Goal: Task Accomplishment & Management: Manage account settings

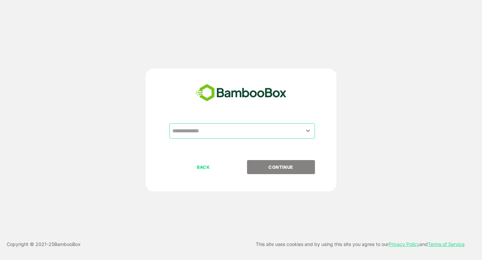
click at [213, 131] on input "text" at bounding box center [242, 131] width 143 height 13
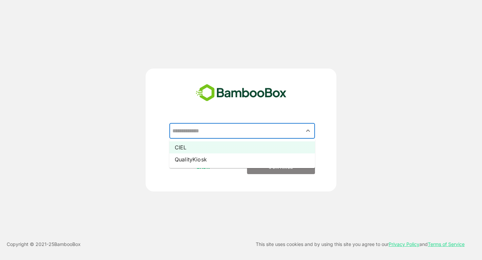
click at [212, 149] on li "CIEL" at bounding box center [241, 147] width 145 height 12
type input "****"
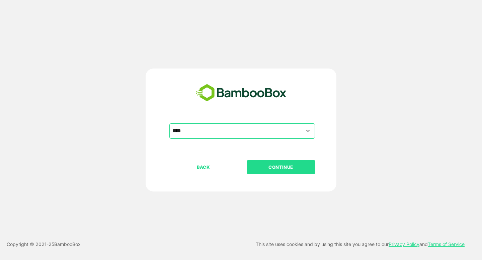
click at [262, 169] on p "CONTINUE" at bounding box center [280, 167] width 67 height 7
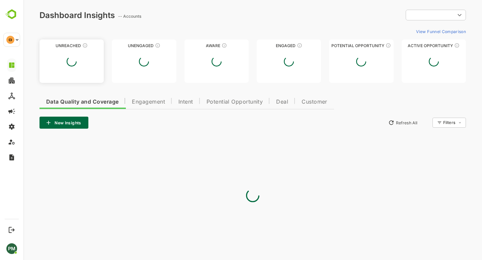
type input "**********"
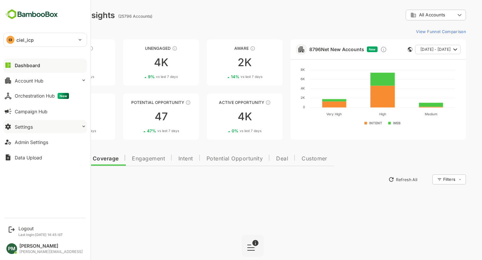
click at [40, 128] on button "Settings" at bounding box center [45, 126] width 84 height 13
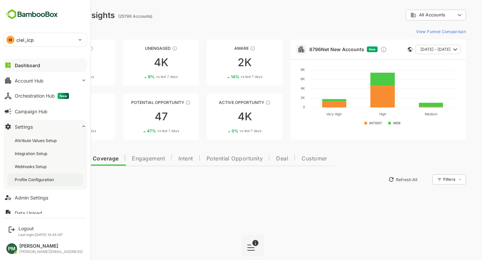
click at [43, 179] on div "Profile Configuration" at bounding box center [35, 180] width 40 height 6
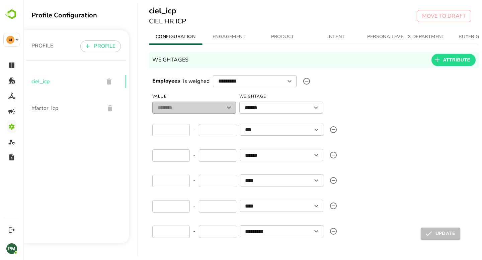
scroll to position [17, 0]
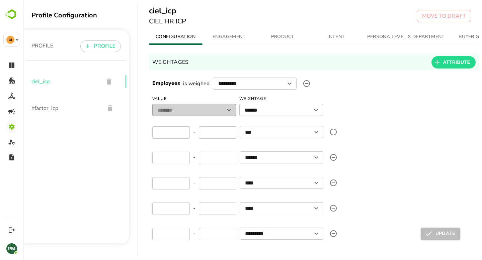
click at [232, 36] on span "ENGAGEMENT" at bounding box center [228, 37] width 45 height 8
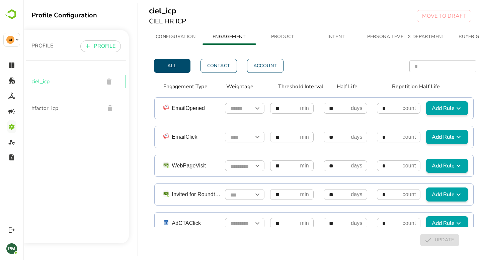
click at [280, 34] on div "ciel_icp CIEL HR ICP MOVE TO DRAFT" at bounding box center [310, 17] width 344 height 35
click at [286, 40] on span "PRODUCT" at bounding box center [282, 37] width 45 height 8
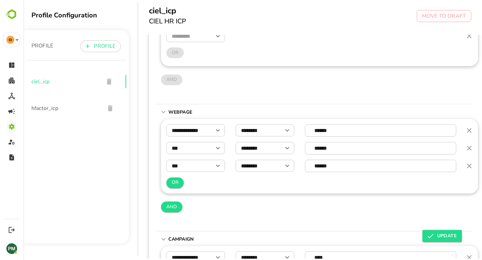
scroll to position [379, 0]
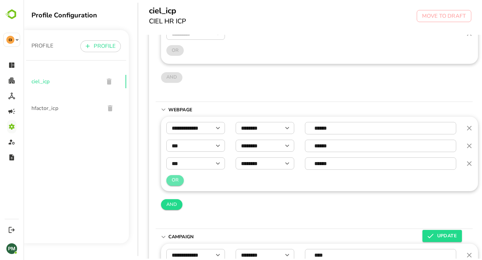
click at [172, 182] on span "OR" at bounding box center [175, 180] width 7 height 8
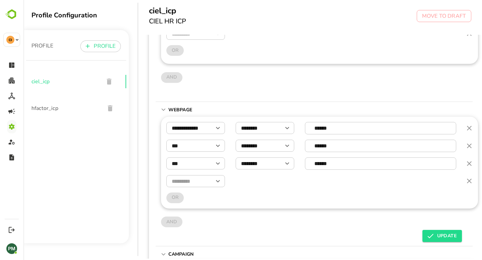
click at [187, 181] on input "text" at bounding box center [195, 182] width 59 height 12
click at [268, 185] on div "​" at bounding box center [319, 181] width 306 height 12
click at [473, 181] on button "button" at bounding box center [469, 181] width 16 height 16
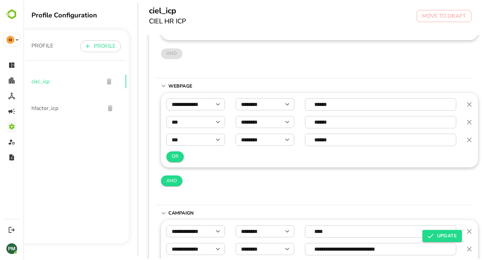
scroll to position [400, 0]
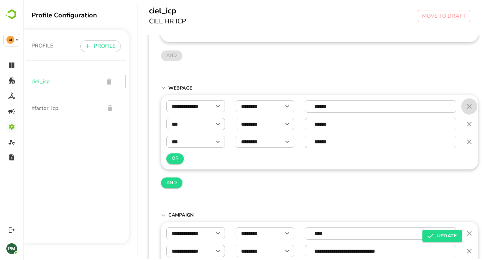
click at [470, 108] on icon "button" at bounding box center [469, 106] width 5 height 5
type input "***"
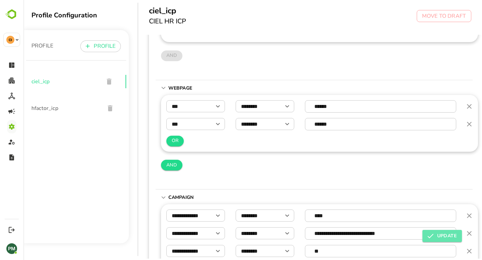
click at [446, 238] on span "UPDATE" at bounding box center [441, 236] width 29 height 8
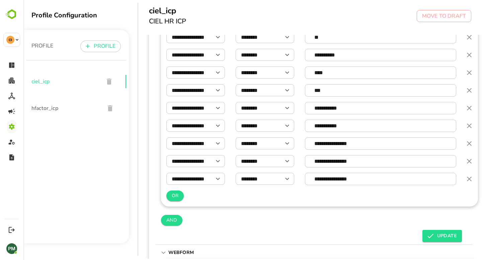
scroll to position [146, 0]
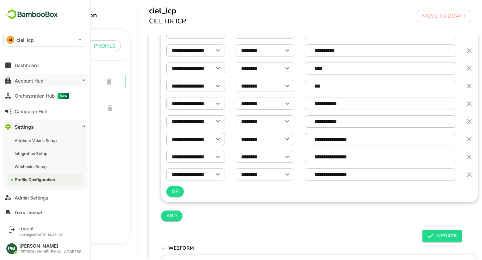
click at [54, 81] on button "Account Hub" at bounding box center [45, 80] width 84 height 13
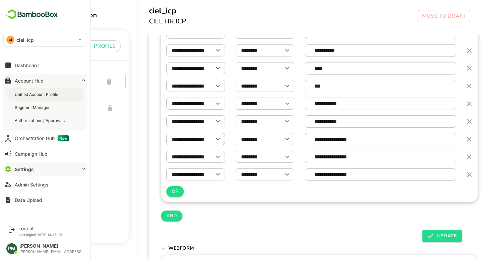
click at [49, 96] on div "Unified Account Profile" at bounding box center [37, 95] width 45 height 6
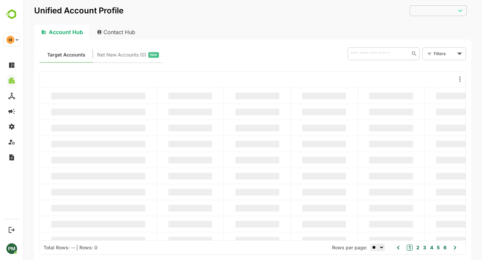
type input "**********"
click at [447, 56] on body "**********" at bounding box center [252, 130] width 458 height 260
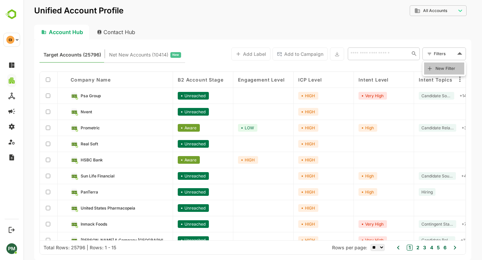
click at [439, 67] on span "New Filter" at bounding box center [445, 69] width 20 height 8
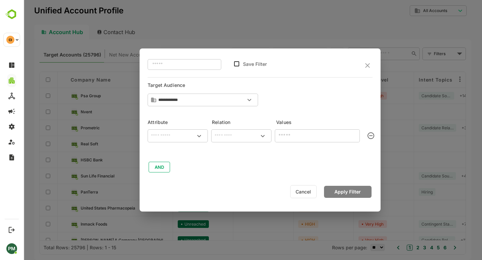
click at [155, 132] on input "text" at bounding box center [178, 136] width 58 height 8
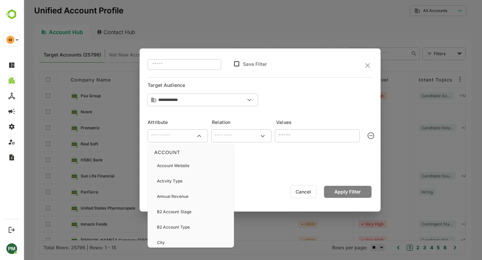
click at [307, 195] on button "Cancel" at bounding box center [303, 191] width 26 height 13
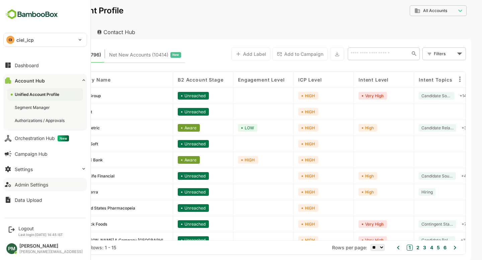
click at [38, 180] on button "Admin Settings" at bounding box center [45, 184] width 84 height 13
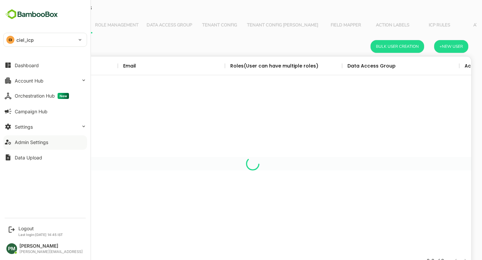
scroll to position [196, 437]
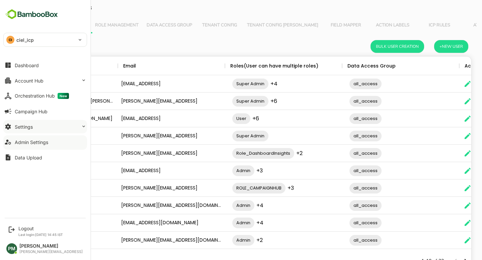
click at [53, 126] on button "Settings" at bounding box center [45, 126] width 84 height 13
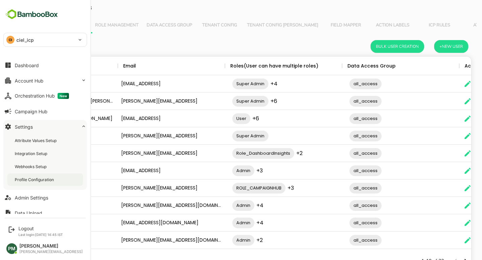
click at [46, 179] on div "Profile Configuration" at bounding box center [35, 180] width 40 height 6
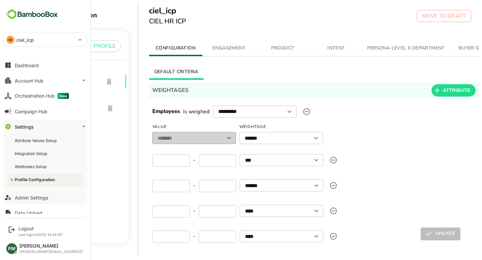
click at [36, 198] on div "Admin Settings" at bounding box center [31, 198] width 33 height 6
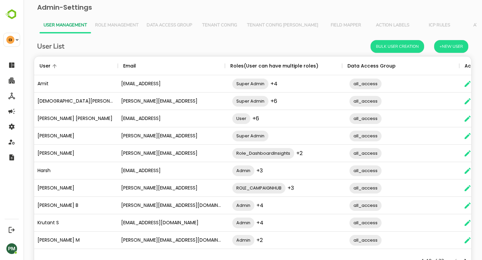
scroll to position [27, 0]
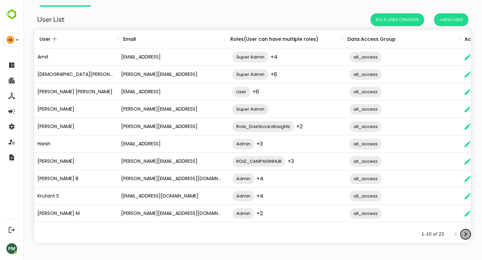
click at [463, 233] on icon "Next page" at bounding box center [465, 234] width 8 height 8
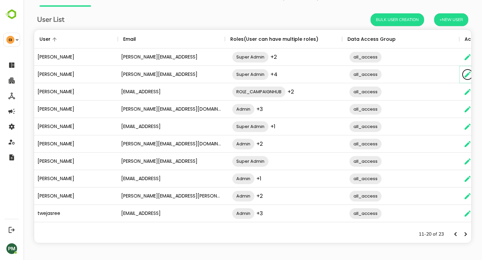
click at [469, 70] on button "The User Data" at bounding box center [467, 75] width 10 height 10
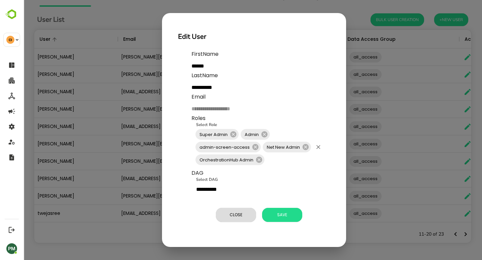
click at [274, 165] on input "Select Role" at bounding box center [288, 160] width 47 height 13
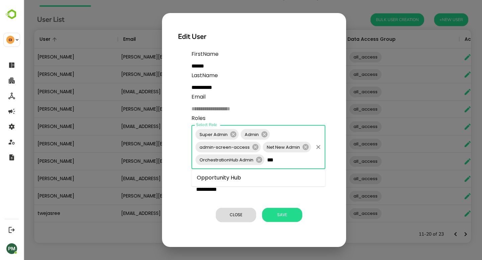
type input "****"
click at [223, 177] on li "Opportunity Hub" at bounding box center [258, 178] width 134 height 12
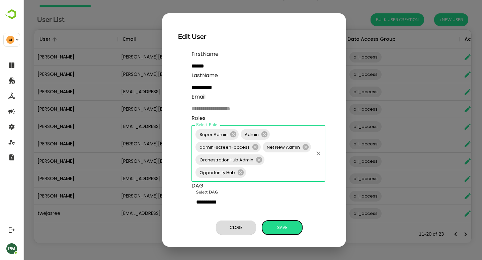
click at [281, 226] on span "Save" at bounding box center [281, 227] width 33 height 9
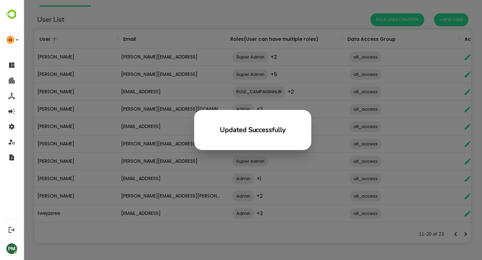
click at [299, 67] on div "Updated Successfully" at bounding box center [252, 130] width 458 height 260
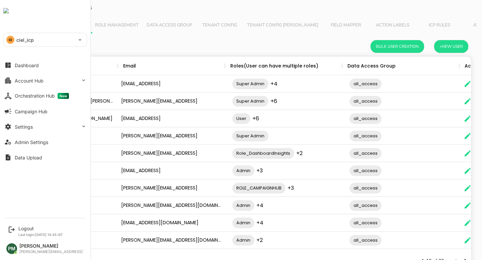
scroll to position [196, 437]
click at [29, 229] on div "Logout" at bounding box center [40, 229] width 44 height 6
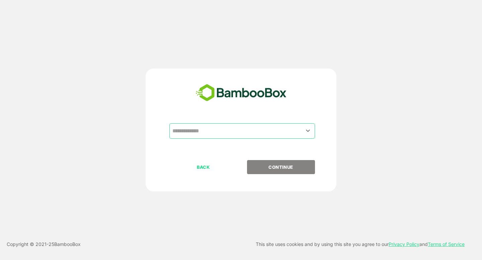
click at [214, 128] on input "text" at bounding box center [242, 131] width 143 height 13
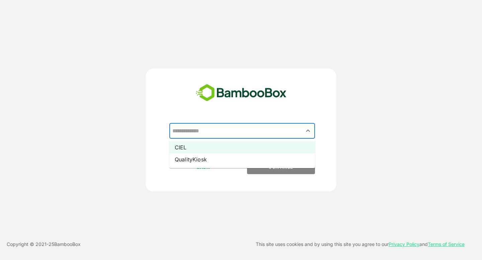
click at [207, 147] on li "CIEL" at bounding box center [241, 147] width 145 height 12
type input "****"
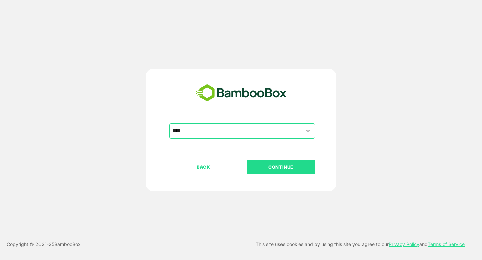
click at [275, 171] on button "CONTINUE" at bounding box center [281, 167] width 68 height 14
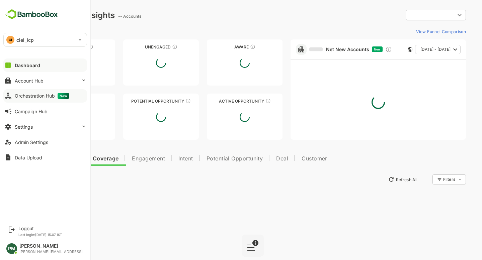
type input "**********"
click at [50, 83] on button "Account Hub" at bounding box center [45, 80] width 84 height 13
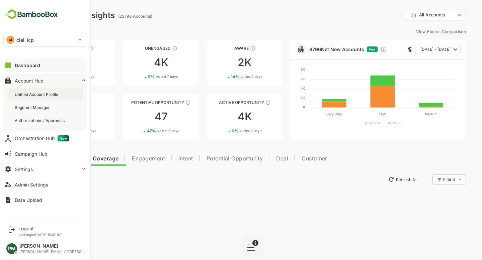
click at [52, 91] on div "Unified Account Profile" at bounding box center [45, 94] width 76 height 12
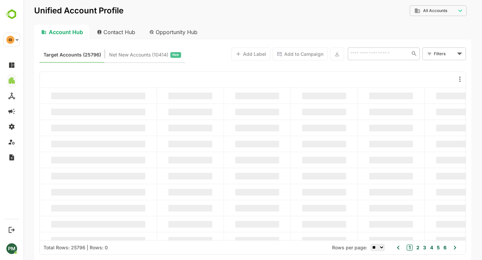
click at [184, 28] on div "Opportunity Hub" at bounding box center [174, 32] width 60 height 15
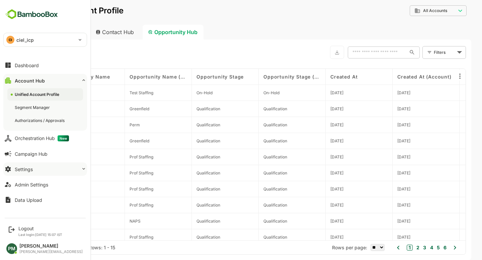
click at [42, 171] on button "Settings" at bounding box center [45, 169] width 84 height 13
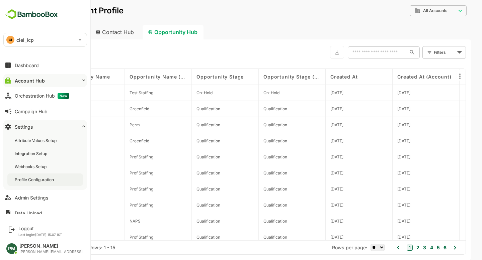
click at [31, 176] on div "Profile Configuration" at bounding box center [45, 180] width 76 height 12
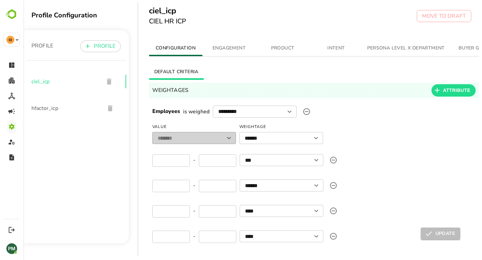
click at [290, 47] on span "PRODUCT" at bounding box center [282, 48] width 45 height 8
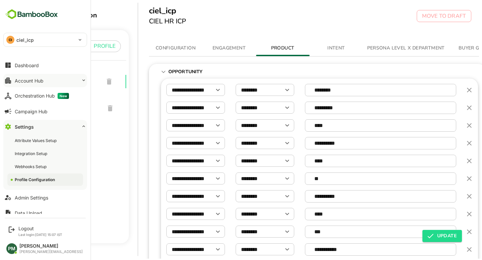
click at [38, 81] on div "Account Hub" at bounding box center [29, 81] width 29 height 6
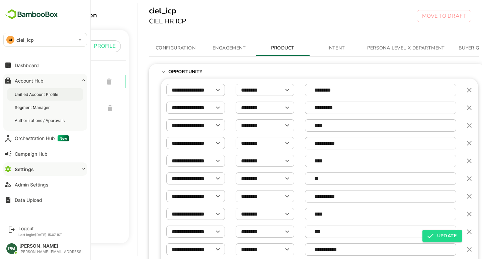
click at [47, 100] on div "Unified Account Profile" at bounding box center [45, 94] width 76 height 12
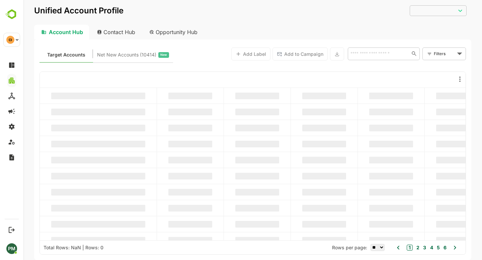
type input "**********"
click at [189, 31] on div "Opportunity Hub" at bounding box center [174, 32] width 60 height 15
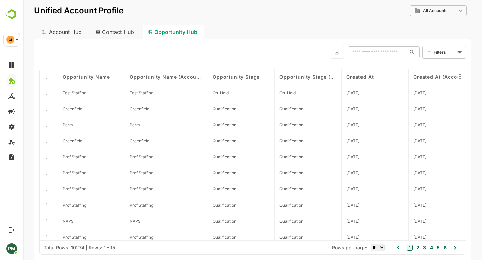
drag, startPoint x: 191, startPoint y: 78, endPoint x: 218, endPoint y: 81, distance: 27.6
click at [218, 81] on div "Opportunity Name Opportunity Name (Account) Opportunity Stage Opportunity Stage…" at bounding box center [252, 155] width 425 height 172
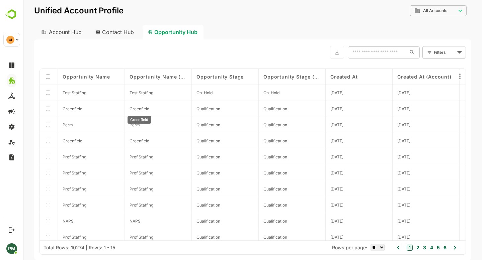
click at [145, 109] on span "Greenfield" at bounding box center [139, 108] width 20 height 5
click at [378, 251] on select "** ** ** *** *** ****" at bounding box center [377, 247] width 14 height 7
select select "***"
click at [459, 77] on icon at bounding box center [459, 76] width 8 height 8
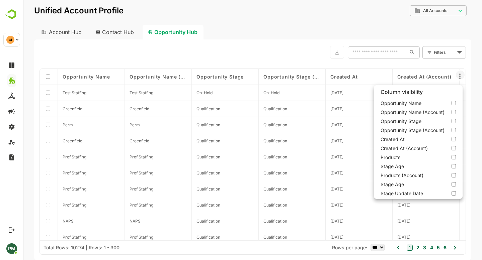
click at [312, 43] on div at bounding box center [252, 130] width 458 height 260
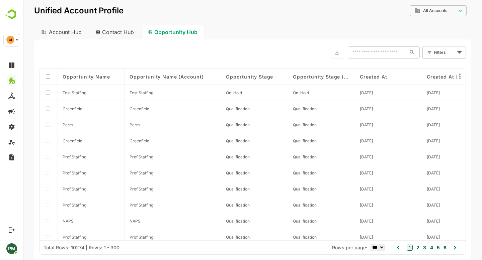
drag, startPoint x: 190, startPoint y: 78, endPoint x: 224, endPoint y: 82, distance: 34.0
click at [224, 82] on div "Opportunity Name Opportunity Name (Account) Opportunity Stage Opportunity Stage…" at bounding box center [252, 155] width 425 height 172
click at [65, 33] on div "Account Hub" at bounding box center [61, 32] width 54 height 15
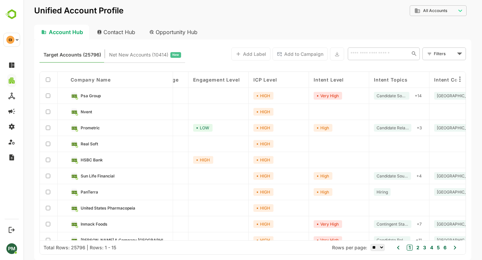
scroll to position [0, 44]
click at [460, 81] on icon at bounding box center [459, 79] width 1 height 5
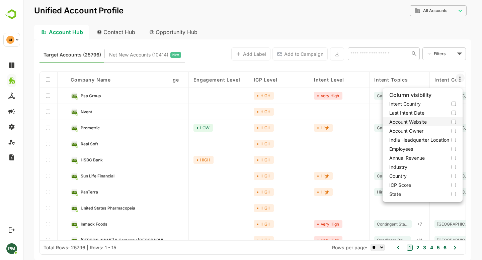
scroll to position [59, 0]
click at [446, 52] on div at bounding box center [252, 130] width 458 height 260
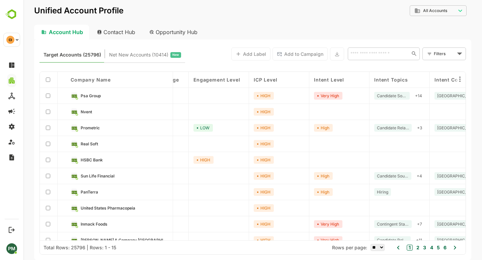
click at [438, 54] on body "**********" at bounding box center [252, 130] width 458 height 260
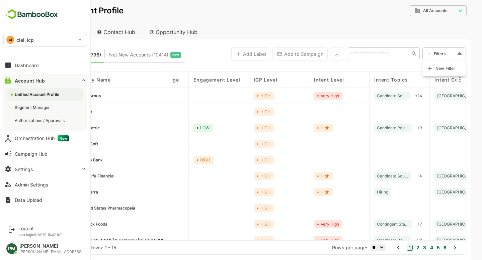
click at [35, 58] on div "Dashboard Account Hub Unified Account Profile Segment Manager Authorizations / …" at bounding box center [45, 133] width 90 height 150
click at [34, 65] on div "Dashboard" at bounding box center [27, 66] width 24 height 6
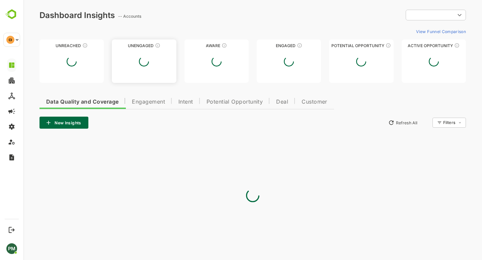
type input "**********"
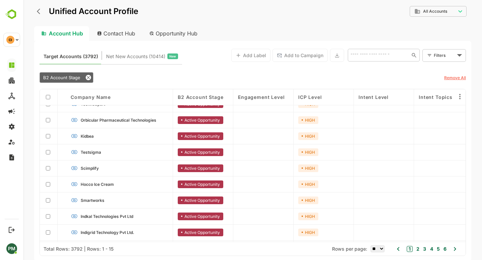
scroll to position [26, 0]
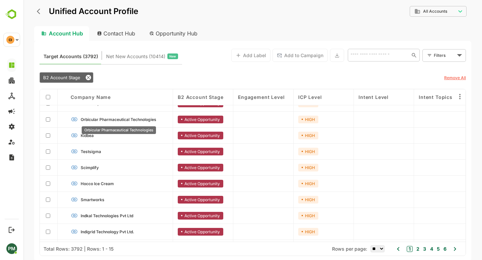
click at [102, 119] on span "Orbicular Pharmaceutical Technologies" at bounding box center [119, 119] width 76 height 5
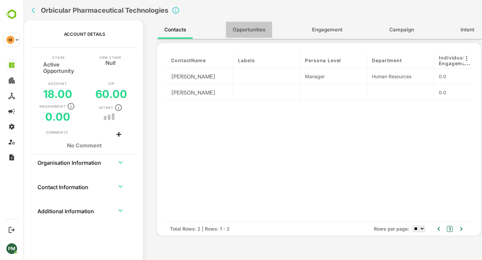
click at [246, 31] on span "Opportunities" at bounding box center [248, 29] width 33 height 9
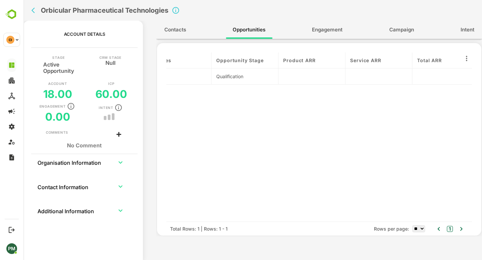
scroll to position [0, 0]
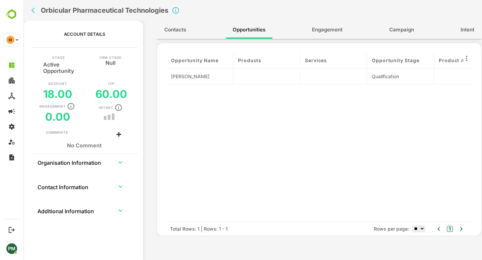
click at [179, 78] on div "Brownfield" at bounding box center [199, 76] width 57 height 7
click at [202, 88] on div at bounding box center [199, 153] width 67 height 137
click at [473, 28] on span "Intent" at bounding box center [467, 29] width 14 height 9
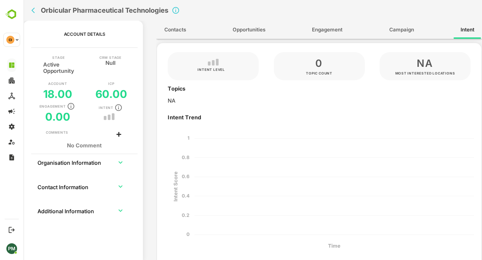
click at [36, 10] on icon "back" at bounding box center [34, 10] width 7 height 7
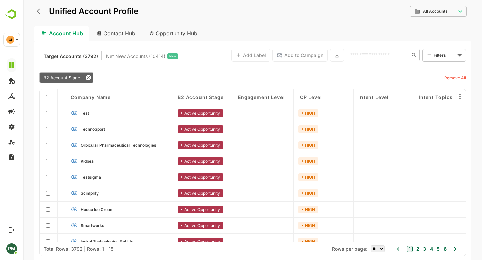
click at [447, 56] on body "**********" at bounding box center [252, 130] width 458 height 260
click at [440, 69] on span "New Filter" at bounding box center [445, 70] width 20 height 8
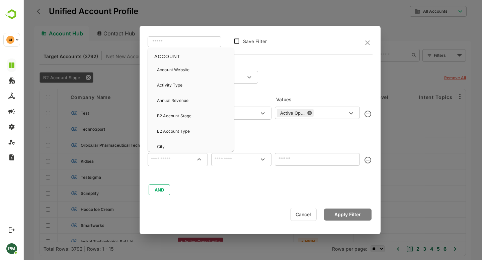
click at [176, 158] on input "text" at bounding box center [178, 160] width 58 height 8
click at [160, 158] on input "text" at bounding box center [178, 160] width 58 height 8
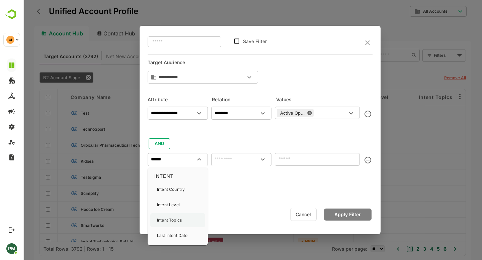
click at [186, 219] on div "Intent Topics" at bounding box center [177, 220] width 55 height 14
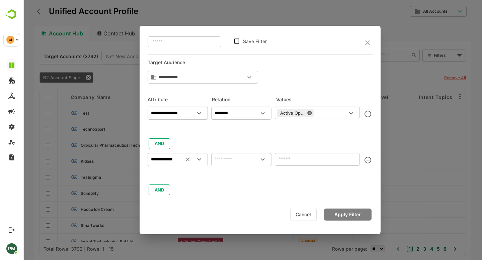
type input "**********"
click at [222, 157] on input "text" at bounding box center [241, 160] width 58 height 8
click at [249, 221] on li "is not empty" at bounding box center [241, 216] width 58 height 12
type input "**********"
click at [353, 213] on button "Apply Filter" at bounding box center [347, 215] width 47 height 12
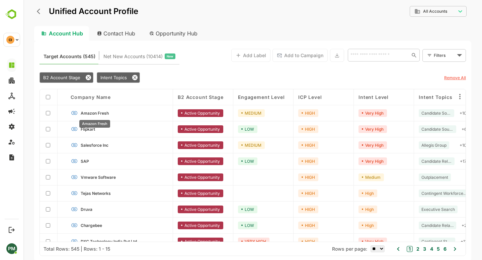
click at [97, 113] on span "Amazon Fresh" at bounding box center [95, 113] width 28 height 5
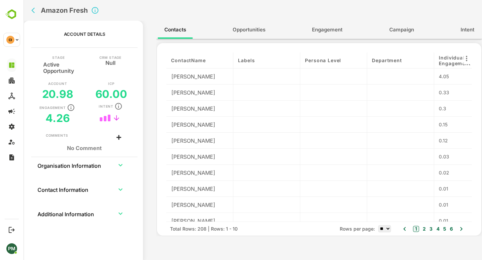
click at [259, 33] on span "Opportunities" at bounding box center [248, 29] width 33 height 9
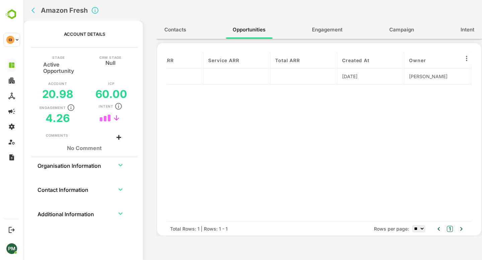
scroll to position [0, 298]
click at [465, 30] on span "Intent" at bounding box center [467, 29] width 14 height 9
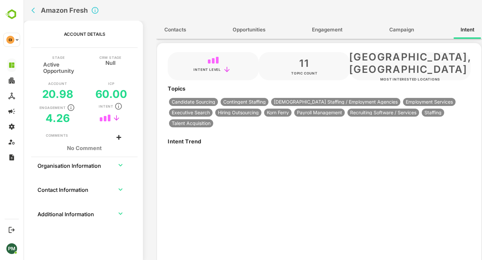
type input "**********"
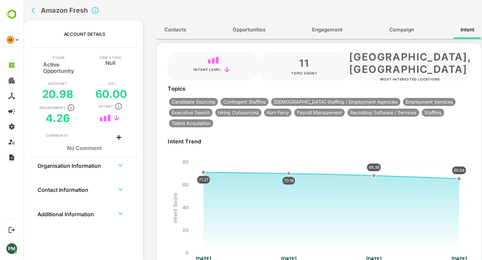
scroll to position [13, 0]
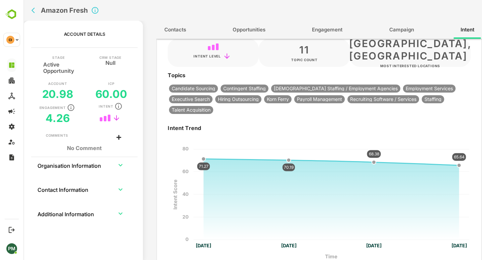
click at [254, 29] on span "Opportunities" at bounding box center [248, 29] width 33 height 9
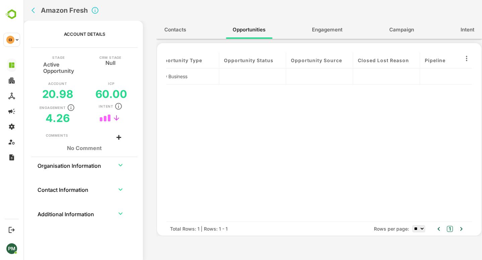
scroll to position [0, 751]
click at [467, 27] on span "Intent" at bounding box center [467, 29] width 14 height 9
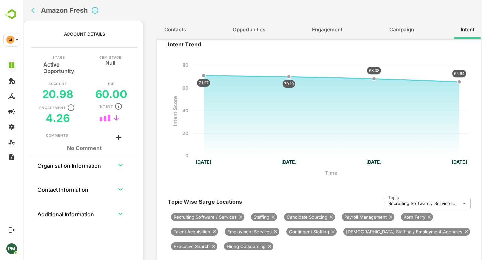
scroll to position [0, 0]
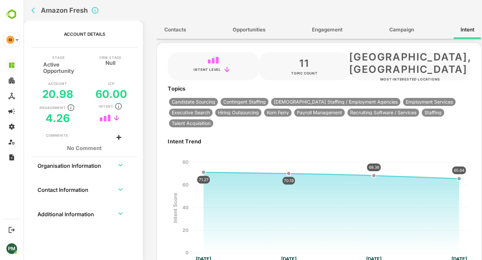
click at [251, 29] on span "Opportunities" at bounding box center [248, 29] width 33 height 9
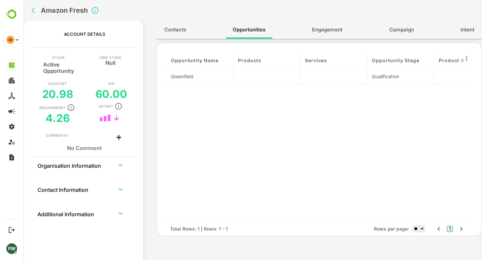
click at [38, 13] on button "back" at bounding box center [35, 10] width 10 height 10
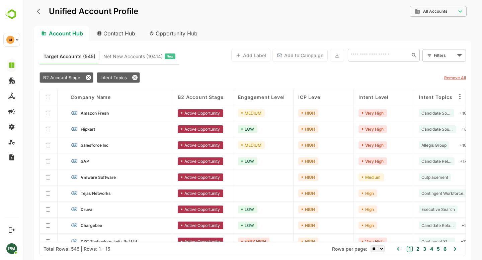
click at [180, 26] on div "Opportunity Hub" at bounding box center [174, 33] width 60 height 15
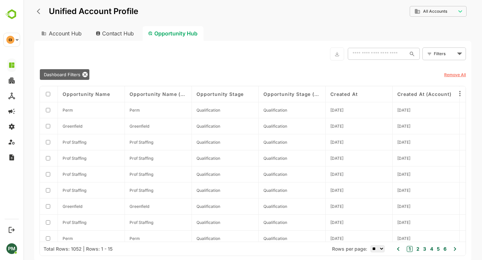
click at [66, 29] on div "Account Hub" at bounding box center [61, 33] width 54 height 15
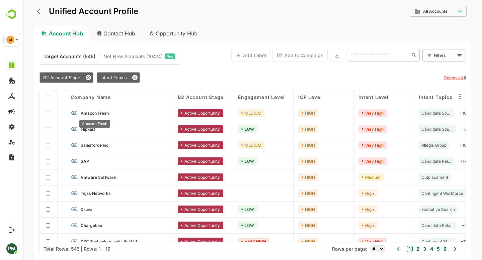
click at [100, 113] on span "Amazon Fresh" at bounding box center [95, 113] width 28 height 5
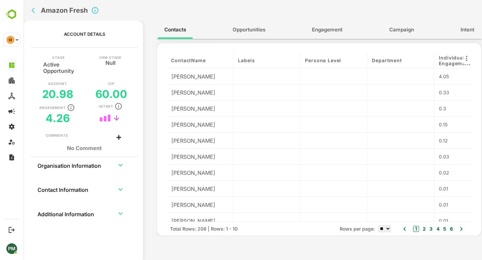
click at [256, 32] on span "Opportunities" at bounding box center [248, 29] width 33 height 9
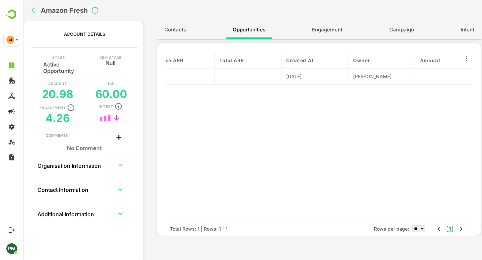
scroll to position [0, 353]
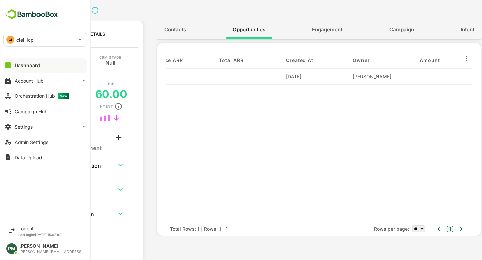
click at [32, 68] on div "Dashboard" at bounding box center [27, 66] width 25 height 6
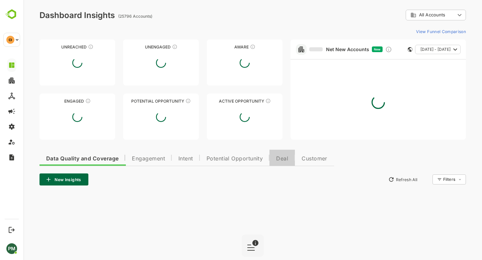
click at [290, 156] on button "Deal" at bounding box center [281, 158] width 25 height 16
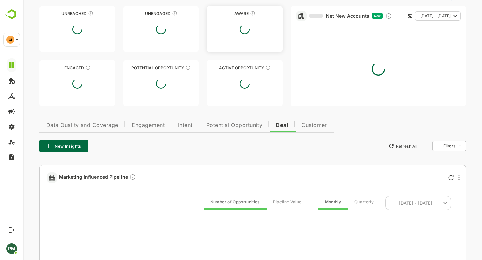
scroll to position [101, 0]
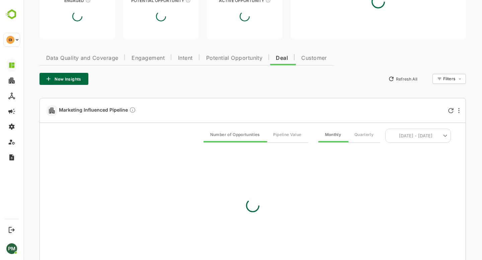
click at [59, 83] on button "New Insights" at bounding box center [63, 79] width 49 height 12
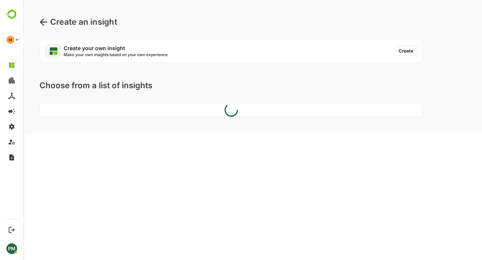
scroll to position [0, 0]
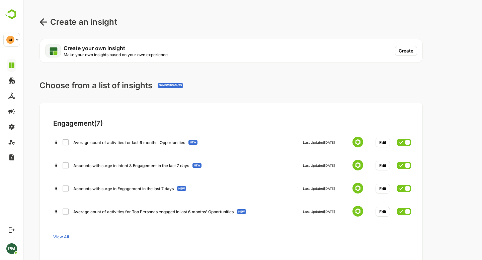
click at [404, 51] on button "Create" at bounding box center [406, 51] width 22 height 10
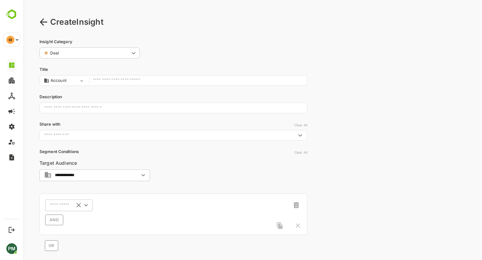
click at [59, 209] on div "​" at bounding box center [68, 205] width 47 height 12
type input "*"
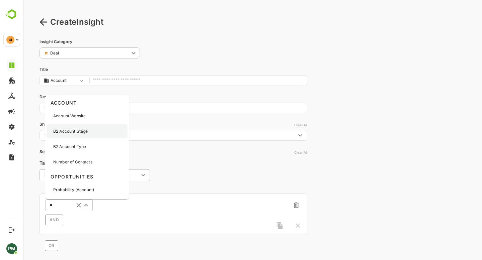
click at [78, 129] on p "B2 Account Stage" at bounding box center [70, 131] width 34 height 6
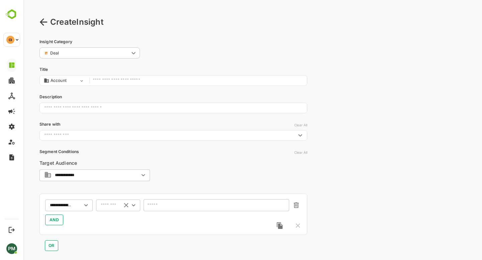
click at [105, 209] on div "​" at bounding box center [118, 205] width 44 height 12
click at [123, 217] on li "includes" at bounding box center [117, 218] width 41 height 10
type input "********"
click at [165, 206] on input "text" at bounding box center [212, 205] width 128 height 5
click at [134, 228] on div "**********" at bounding box center [173, 214] width 268 height 41
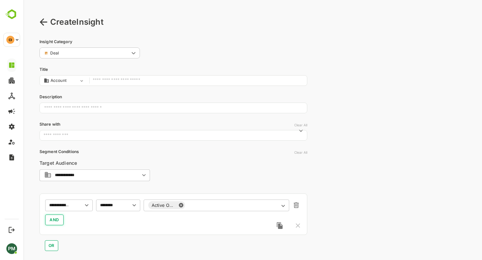
click at [54, 221] on span "AND" at bounding box center [54, 220] width 10 height 8
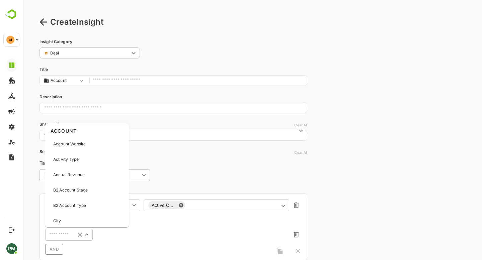
click at [59, 235] on input "text" at bounding box center [59, 235] width 24 height 8
type input "****"
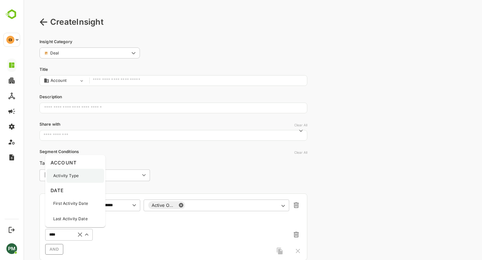
click at [75, 180] on div "Activity Type" at bounding box center [75, 176] width 58 height 14
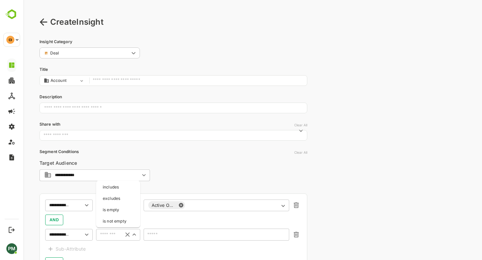
click at [105, 233] on input "text" at bounding box center [108, 235] width 20 height 8
click at [122, 211] on li "is empty" at bounding box center [117, 210] width 41 height 10
click at [116, 234] on input "********" at bounding box center [108, 235] width 20 height 8
click at [113, 198] on li "excludes" at bounding box center [117, 199] width 41 height 10
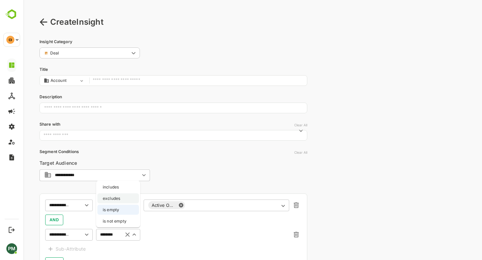
type input "********"
click at [169, 235] on input "text" at bounding box center [212, 234] width 128 height 5
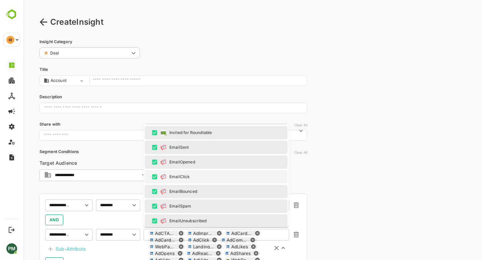
scroll to position [280, 0]
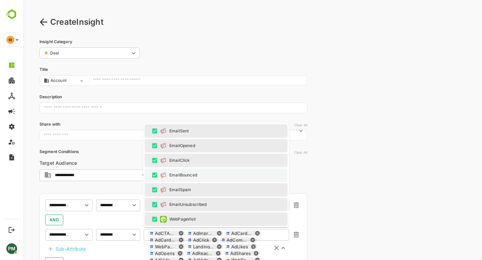
click at [152, 179] on div "EmailBounced" at bounding box center [215, 175] width 131 height 8
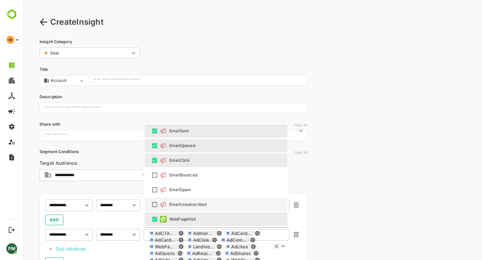
click at [115, 193] on div "**********" at bounding box center [173, 224] width 268 height 132
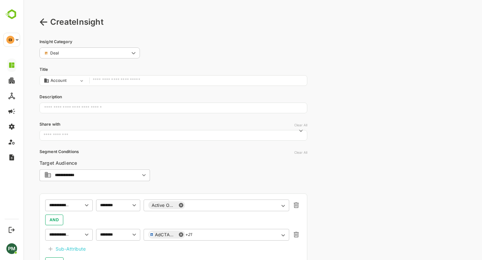
click at [81, 248] on div "Sub-Attribute" at bounding box center [71, 249] width 30 height 8
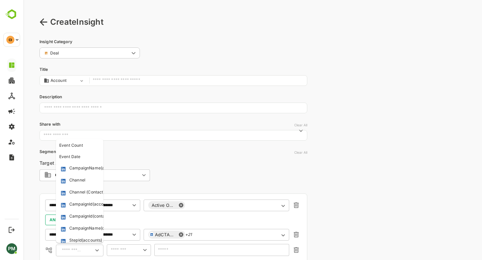
click at [74, 248] on input "text" at bounding box center [72, 250] width 24 height 8
click at [79, 156] on div "Event Date" at bounding box center [69, 157] width 21 height 6
type input "**********"
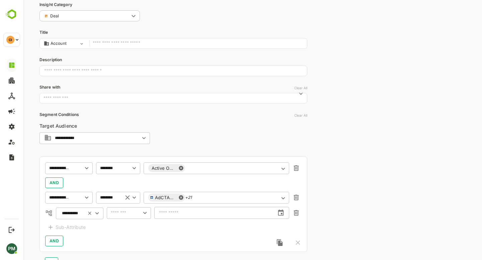
scroll to position [48, 0]
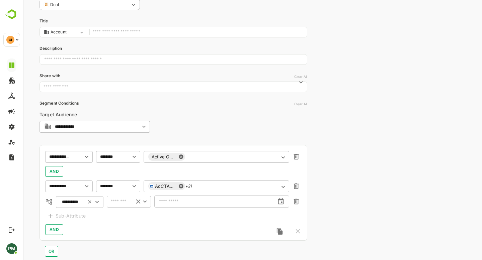
click at [115, 206] on div "​" at bounding box center [129, 202] width 44 height 12
click at [132, 164] on li "in the past" at bounding box center [128, 166] width 41 height 10
type input "**********"
click at [187, 202] on body "**********" at bounding box center [252, 143] width 458 height 382
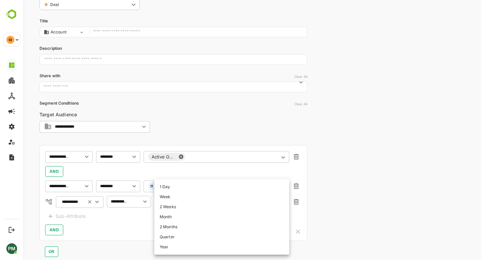
click at [175, 208] on li "2 Weeks" at bounding box center [221, 207] width 135 height 10
type input "*******"
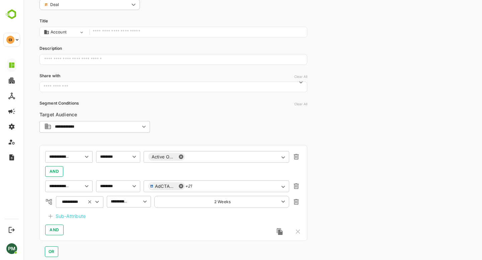
click at [116, 218] on div "**********" at bounding box center [173, 193] width 268 height 96
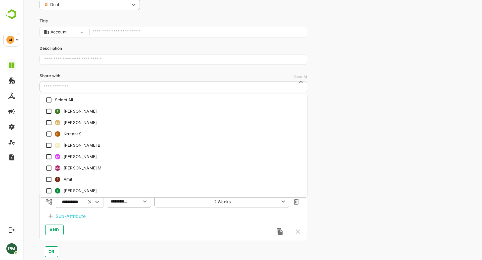
click at [86, 86] on input "text" at bounding box center [167, 87] width 252 height 7
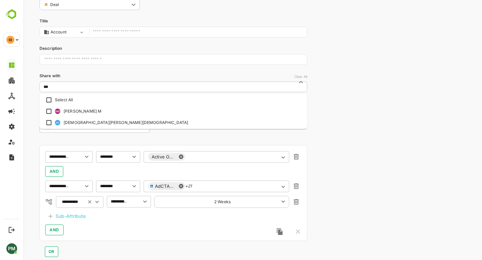
type input "****"
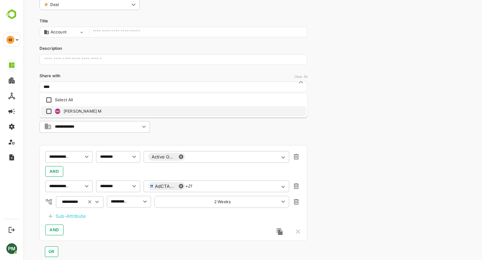
click at [93, 110] on li "NM Nandhini M" at bounding box center [173, 111] width 265 height 10
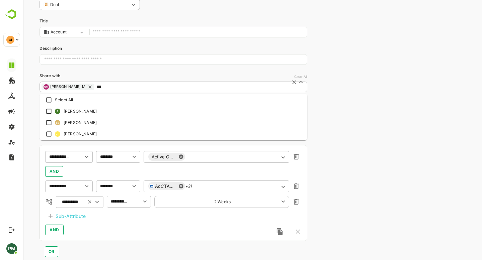
type input "****"
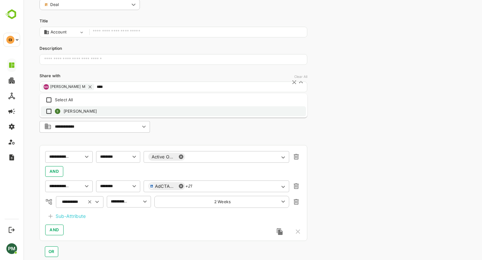
click at [63, 113] on li "S Saikat" at bounding box center [173, 111] width 265 height 10
click at [106, 34] on input "text" at bounding box center [198, 32] width 211 height 9
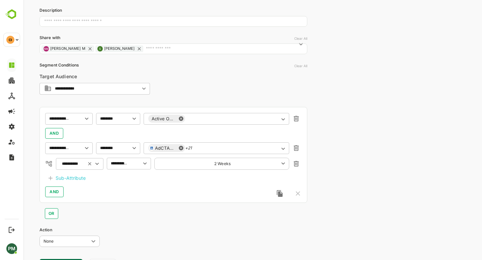
scroll to position [121, 0]
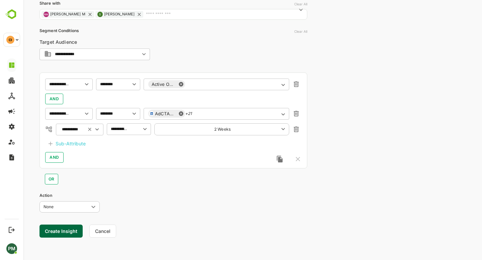
type input "**********"
click at [63, 233] on button "Create Insight" at bounding box center [60, 231] width 43 height 13
click at [124, 241] on link "View" at bounding box center [124, 239] width 15 height 8
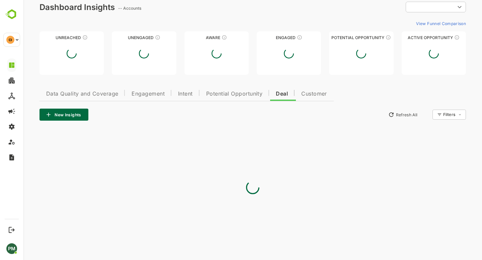
type input "**********"
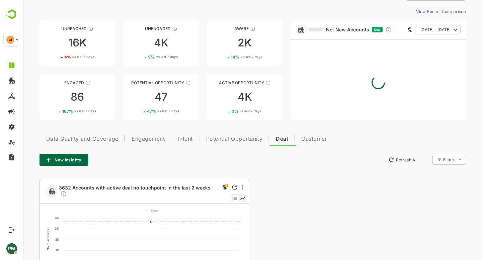
scroll to position [0, 0]
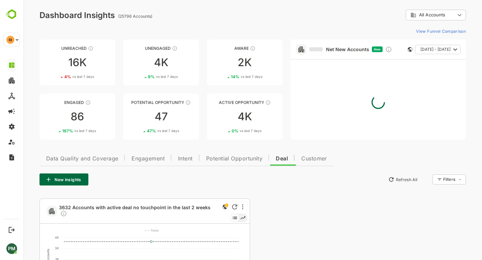
click at [131, 159] on span "Engagement" at bounding box center [147, 158] width 33 height 5
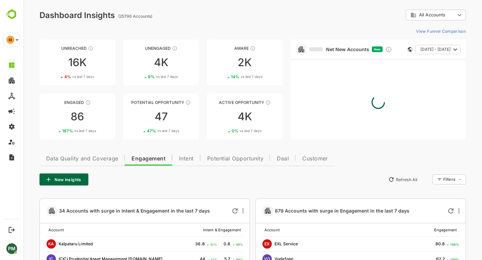
click at [311, 159] on span "Customer" at bounding box center [315, 158] width 26 height 5
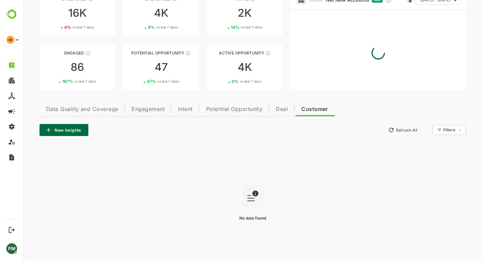
scroll to position [65, 0]
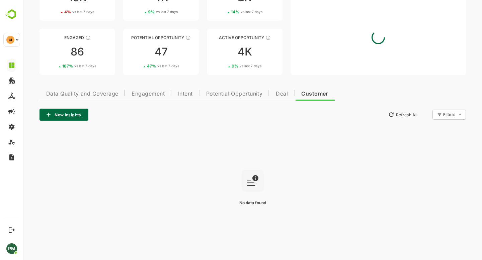
click at [282, 93] on span "Deal" at bounding box center [282, 93] width 12 height 5
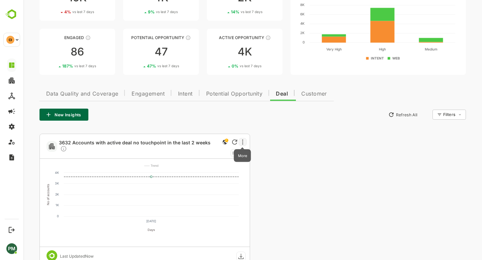
click at [242, 141] on icon "More" at bounding box center [242, 141] width 1 height 5
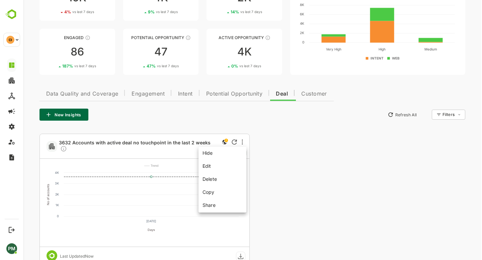
click at [218, 163] on li "Edit" at bounding box center [222, 166] width 45 height 12
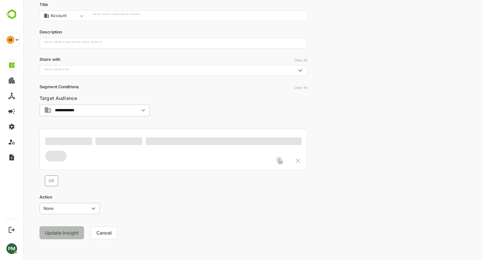
type input "**********"
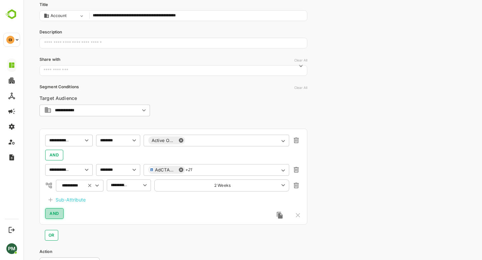
click at [62, 214] on button "AND" at bounding box center [54, 213] width 18 height 11
click at [63, 144] on input "text" at bounding box center [59, 140] width 24 height 8
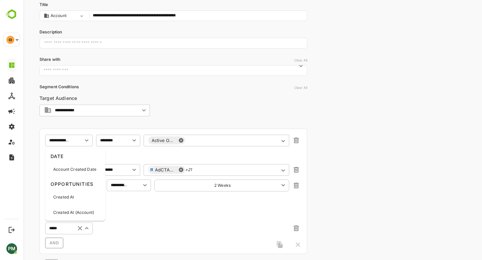
type input "******"
click at [73, 195] on p "Created At" at bounding box center [63, 197] width 21 height 6
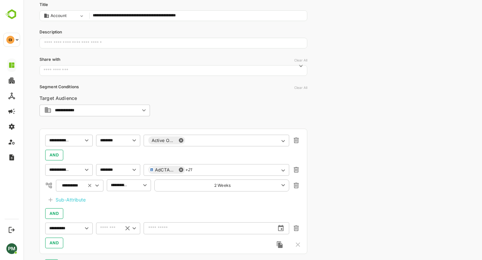
click at [107, 227] on input "text" at bounding box center [108, 228] width 20 height 8
click at [117, 159] on li "after" at bounding box center [117, 158] width 41 height 10
type input "*****"
click at [161, 229] on input "text" at bounding box center [208, 228] width 131 height 17
click at [278, 227] on icon "change date" at bounding box center [281, 228] width 6 height 6
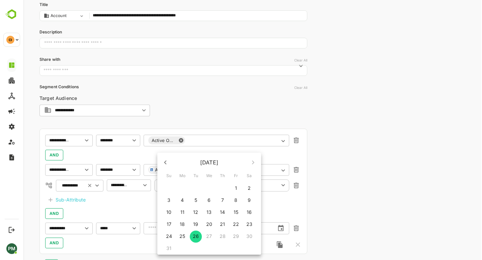
click at [162, 163] on icon "button" at bounding box center [165, 163] width 8 height 8
click at [196, 186] on p "1" at bounding box center [196, 188] width 2 height 7
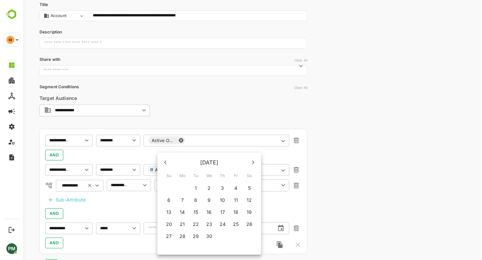
type input "**********"
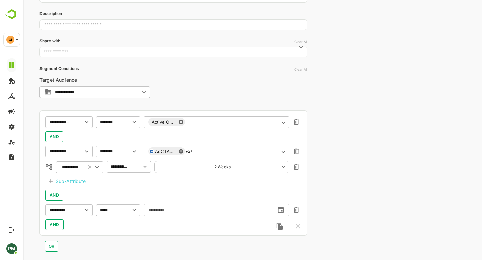
scroll to position [150, 0]
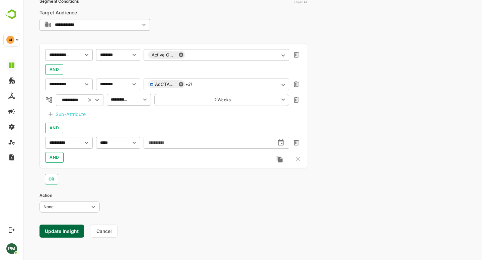
click at [62, 230] on button "Update Insight" at bounding box center [61, 231] width 44 height 13
click at [124, 238] on link "View" at bounding box center [121, 239] width 15 height 8
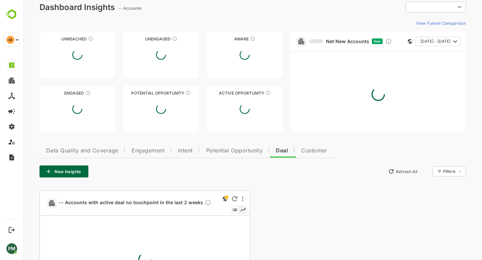
type input "**********"
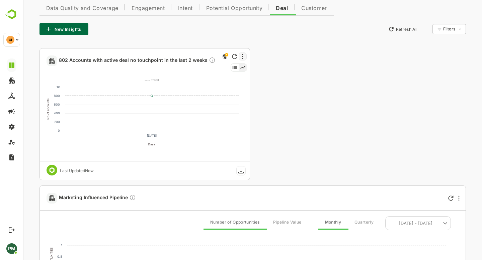
click at [243, 55] on div at bounding box center [242, 57] width 8 height 8
click at [101, 59] on div at bounding box center [252, 130] width 458 height 260
click at [79, 60] on span "802 Accounts with active deal no touchpoint in the last 2 weeks" at bounding box center [137, 61] width 157 height 8
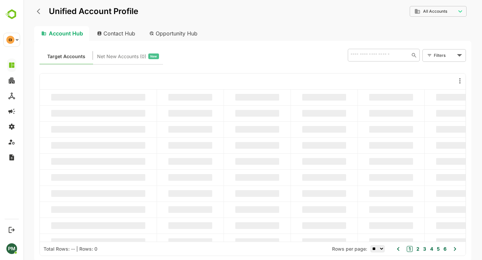
scroll to position [0, 0]
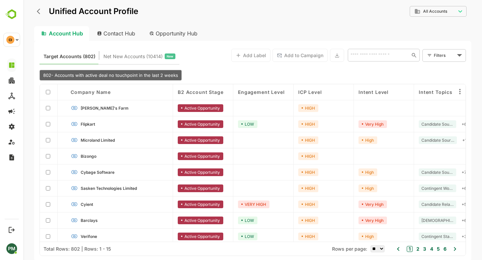
click at [438, 57] on body "**********" at bounding box center [252, 130] width 458 height 260
click at [444, 69] on span "New Filter" at bounding box center [445, 70] width 20 height 8
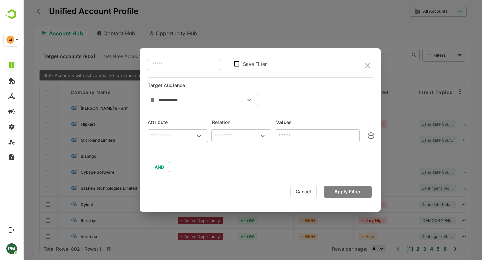
click at [172, 137] on input "text" at bounding box center [178, 136] width 58 height 8
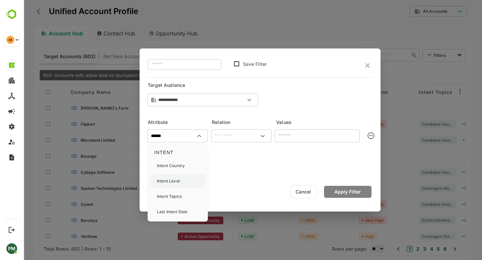
click at [181, 183] on div "Intent Level" at bounding box center [177, 181] width 55 height 14
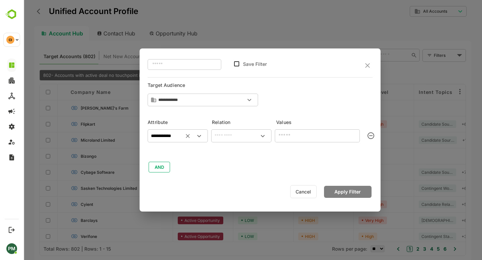
type input "**********"
click at [240, 138] on input "text" at bounding box center [241, 136] width 58 height 8
click at [240, 148] on li "includes" at bounding box center [241, 151] width 58 height 12
type input "********"
click at [299, 135] on input "text" at bounding box center [312, 135] width 70 height 8
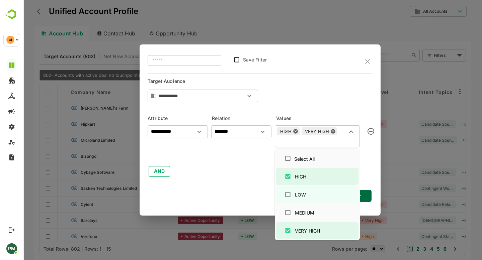
click at [244, 154] on div at bounding box center [259, 156] width 225 height 10
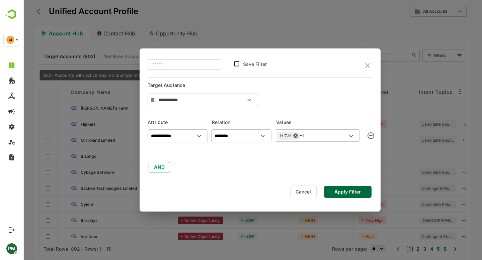
click at [341, 194] on button "Apply Filter" at bounding box center [347, 192] width 47 height 12
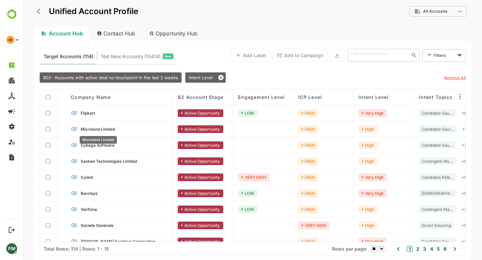
click at [104, 128] on span "Microland Limited" at bounding box center [98, 129] width 34 height 5
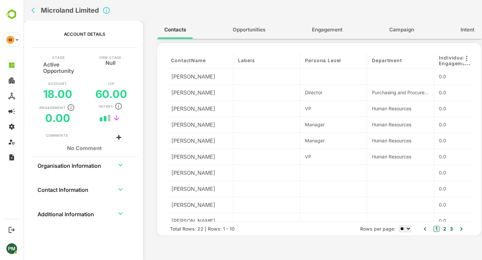
click at [464, 35] on button "Intent" at bounding box center [466, 30] width 27 height 16
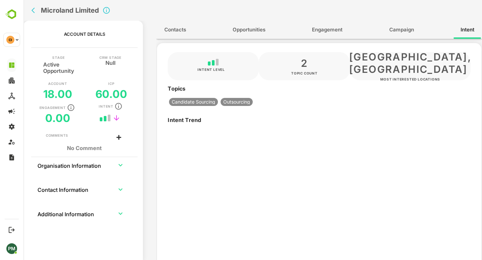
type input "**********"
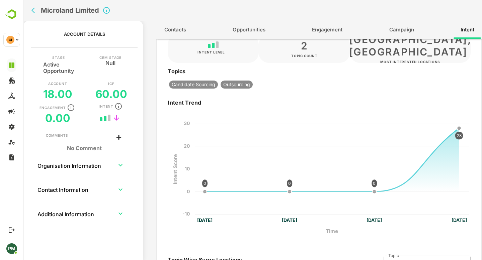
scroll to position [19, 0]
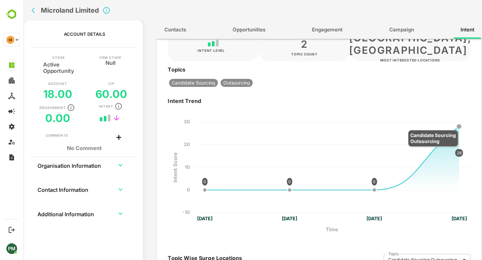
click at [458, 126] on icon at bounding box center [458, 126] width 5 height 5
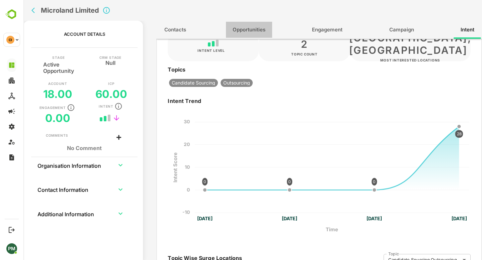
click at [248, 30] on span "Opportunities" at bounding box center [248, 29] width 33 height 9
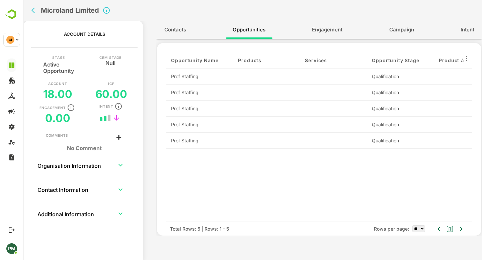
click at [322, 34] on span "Engagement" at bounding box center [327, 29] width 30 height 9
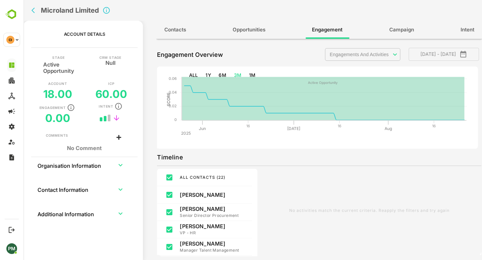
click at [449, 35] on div "Contacts Opportunities Engagement Campaign Intent" at bounding box center [318, 30] width 325 height 18
click at [476, 28] on button "Intent" at bounding box center [466, 30] width 27 height 16
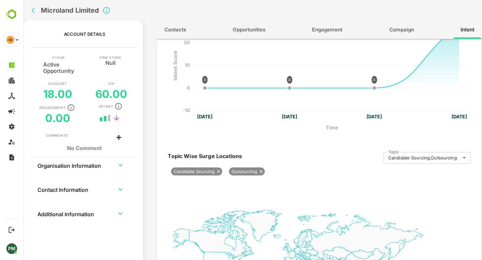
scroll to position [0, 0]
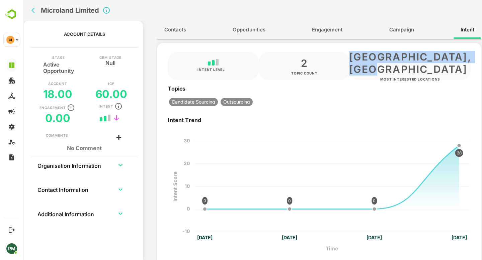
drag, startPoint x: 350, startPoint y: 56, endPoint x: 443, endPoint y: 75, distance: 94.9
click at [444, 75] on div "Himachal Pradesh, India" at bounding box center [410, 64] width 122 height 26
click at [36, 11] on icon "back" at bounding box center [34, 10] width 7 height 7
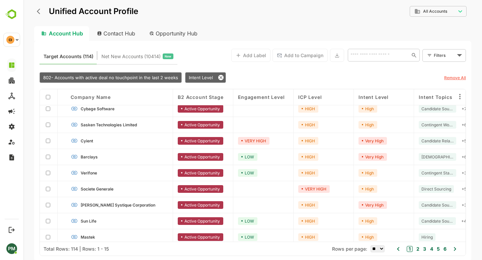
scroll to position [46, 0]
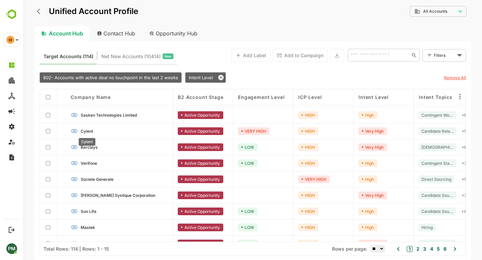
click at [89, 131] on span "Cyient" at bounding box center [87, 131] width 12 height 5
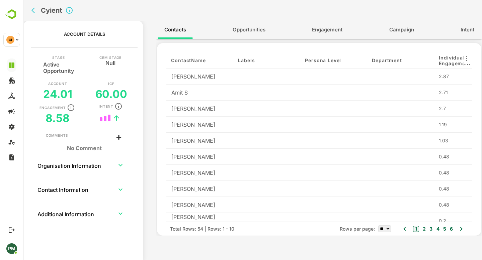
click at [337, 31] on span "Engagement" at bounding box center [327, 29] width 30 height 9
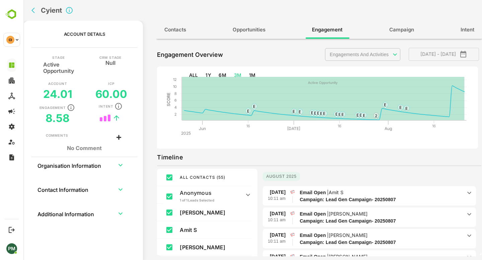
click at [472, 32] on span "Intent" at bounding box center [467, 29] width 14 height 9
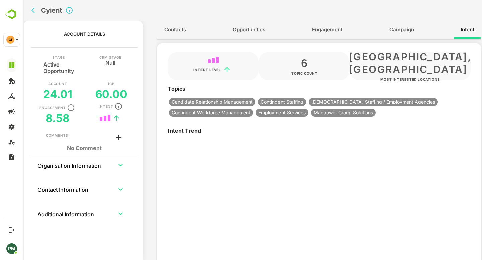
type input "**********"
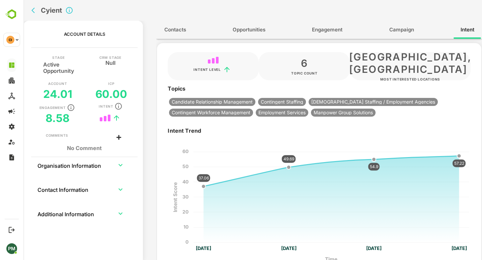
click at [238, 30] on span "Opportunities" at bounding box center [248, 29] width 33 height 9
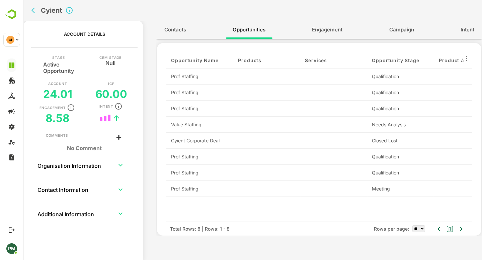
scroll to position [0, 2]
click at [462, 30] on span "Intent" at bounding box center [467, 29] width 14 height 9
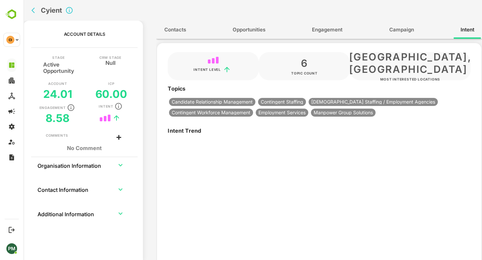
type input "**********"
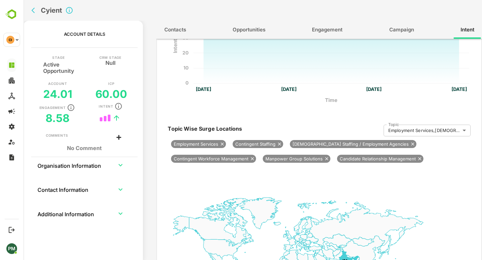
scroll to position [0, 0]
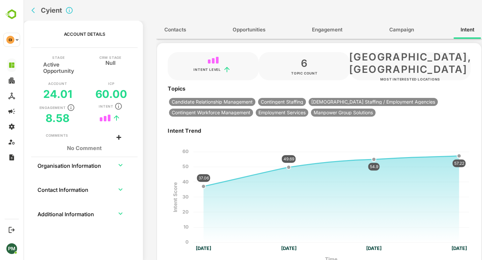
click at [34, 9] on icon "back" at bounding box center [32, 11] width 3 height 6
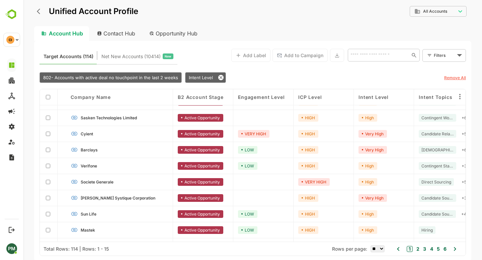
scroll to position [45, 0]
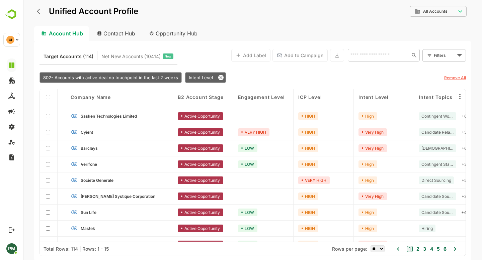
click at [108, 118] on link "Sasken Technologies Limited" at bounding box center [124, 115] width 87 height 7
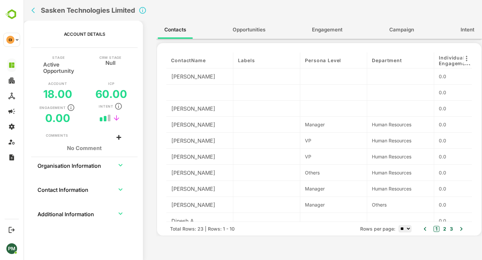
click at [468, 30] on span "Intent" at bounding box center [467, 29] width 14 height 9
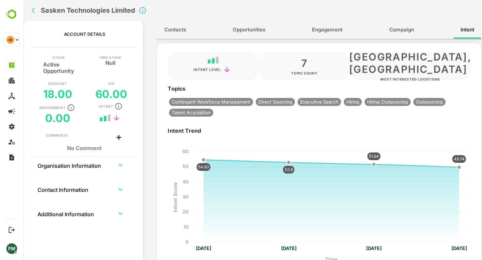
click at [347, 114] on div "Topics Contingent Workforce Management Direct Sourcing Executive Search Hiring …" at bounding box center [319, 101] width 324 height 34
click at [462, 112] on div "Topics Contingent Workforce Management Direct Sourcing Executive Search Hiring …" at bounding box center [319, 101] width 324 height 34
click at [33, 9] on icon "back" at bounding box center [32, 11] width 3 height 6
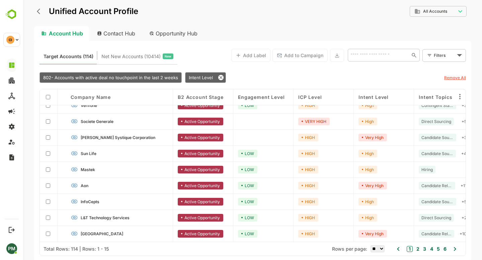
scroll to position [0, 0]
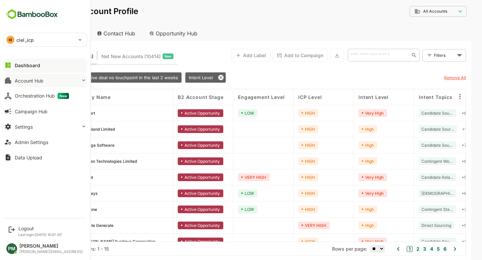
click at [57, 78] on button "Account Hub" at bounding box center [45, 80] width 84 height 13
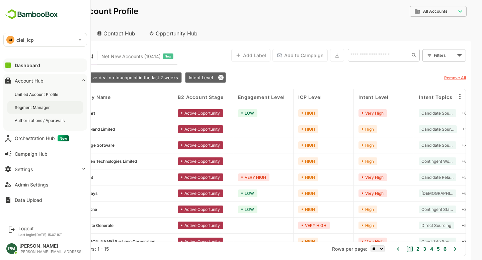
click at [42, 105] on div "Segment Manager" at bounding box center [33, 108] width 36 height 6
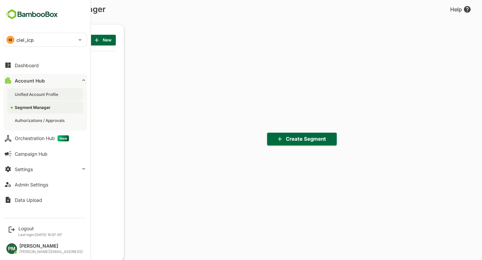
scroll to position [180, 83]
click at [46, 91] on div "Unified Account Profile" at bounding box center [45, 94] width 76 height 12
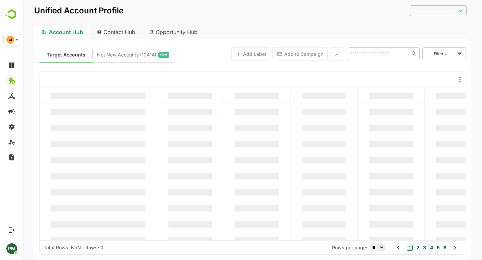
type input "**********"
click at [433, 57] on body "**********" at bounding box center [252, 130] width 458 height 260
click at [438, 69] on span "New Filter" at bounding box center [445, 69] width 20 height 8
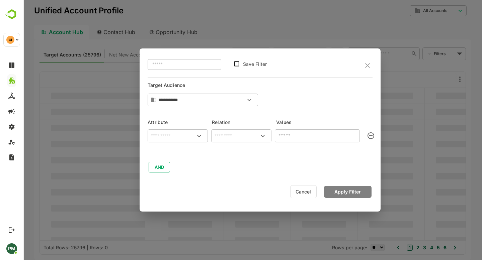
click at [173, 135] on input "text" at bounding box center [178, 136] width 58 height 8
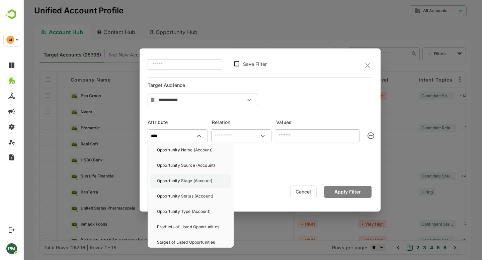
scroll to position [31, 0]
click at [202, 182] on p "Opportunity Stage (Account)" at bounding box center [184, 181] width 55 height 6
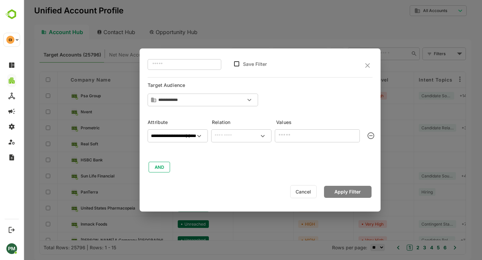
type input "**********"
click at [234, 133] on input "text" at bounding box center [241, 136] width 58 height 8
click at [237, 153] on li "includes" at bounding box center [241, 151] width 58 height 12
type input "********"
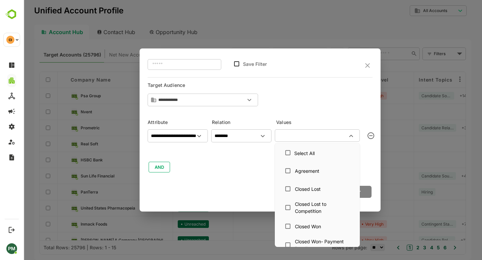
click at [301, 133] on input "text" at bounding box center [312, 135] width 70 height 8
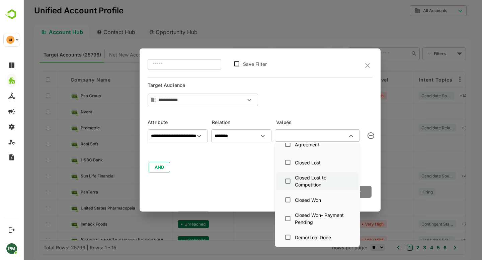
scroll to position [27, 0]
click at [281, 201] on li "Closed Won" at bounding box center [317, 199] width 82 height 17
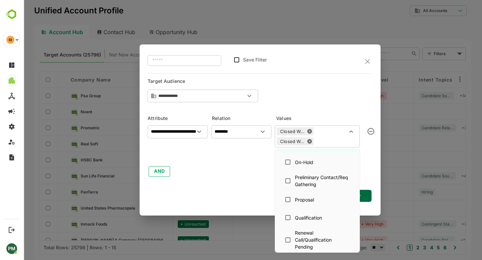
scroll to position [235, 0]
click at [228, 184] on div "**********" at bounding box center [259, 129] width 241 height 171
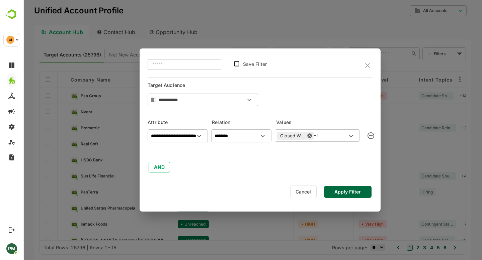
click at [327, 134] on div "Closed Won +1 ​" at bounding box center [317, 135] width 85 height 12
click at [245, 168] on div "**********" at bounding box center [259, 149] width 225 height 47
click at [362, 192] on button "Apply Filter" at bounding box center [347, 192] width 47 height 12
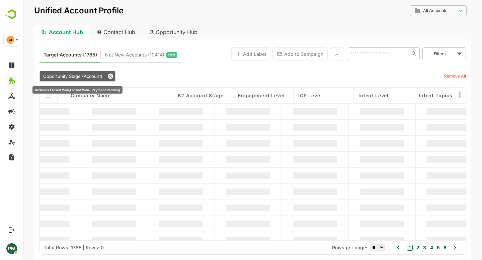
click at [69, 77] on span "Opportunity Stage (Account)" at bounding box center [72, 76] width 59 height 5
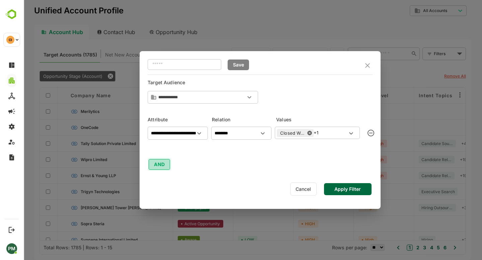
click at [160, 168] on button "AND" at bounding box center [158, 164] width 21 height 11
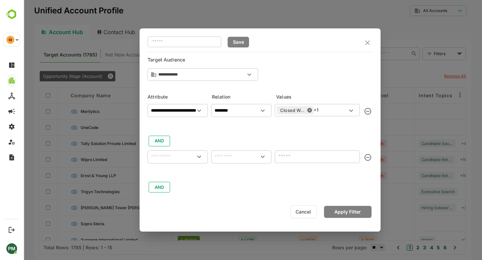
click at [176, 162] on div "​" at bounding box center [177, 156] width 60 height 13
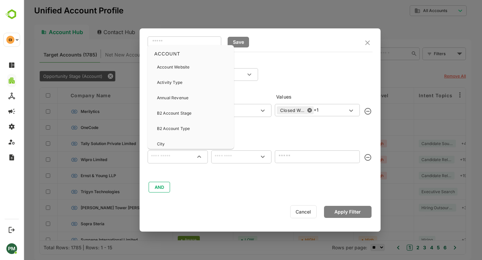
click at [176, 162] on div "​" at bounding box center [177, 156] width 60 height 13
click at [193, 85] on p "Opportunity Name (Account)" at bounding box center [185, 83] width 56 height 6
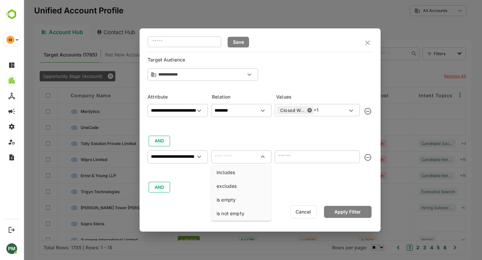
click at [227, 156] on input "text" at bounding box center [241, 157] width 58 height 8
click at [172, 115] on input "**********" at bounding box center [178, 111] width 58 height 8
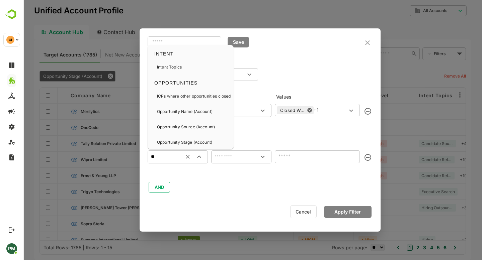
type input "***"
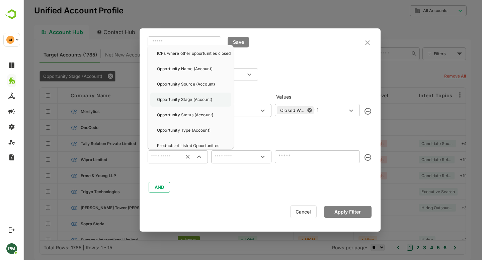
scroll to position [0, 0]
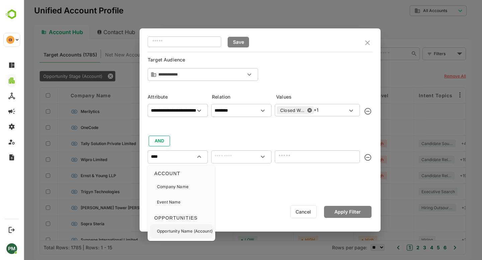
click at [187, 230] on p "Opportunity Name (Account)" at bounding box center [185, 231] width 56 height 6
type input "**********"
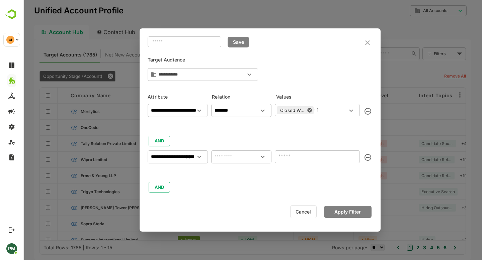
click at [231, 159] on input "text" at bounding box center [241, 157] width 58 height 8
click at [238, 172] on li "includes" at bounding box center [241, 172] width 58 height 12
type input "********"
click at [299, 161] on div "​" at bounding box center [317, 156] width 85 height 12
click at [318, 156] on input "text" at bounding box center [312, 156] width 70 height 8
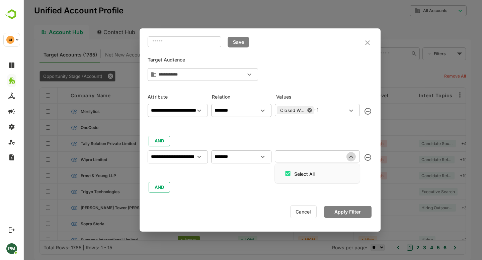
click at [348, 158] on icon "Close" at bounding box center [351, 157] width 8 height 8
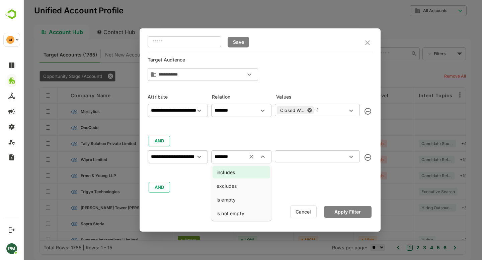
click at [237, 157] on input "********" at bounding box center [241, 157] width 58 height 8
click at [243, 136] on div "**********" at bounding box center [259, 147] width 225 height 93
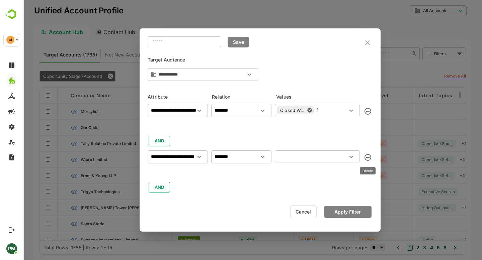
click at [367, 156] on icon "delete" at bounding box center [368, 158] width 8 height 8
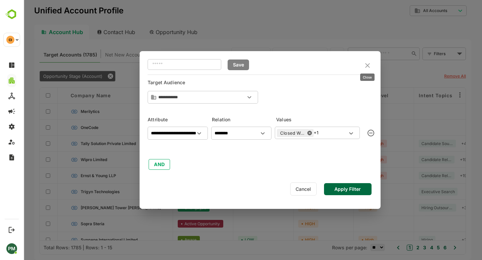
click at [368, 67] on icon "close" at bounding box center [367, 65] width 5 height 5
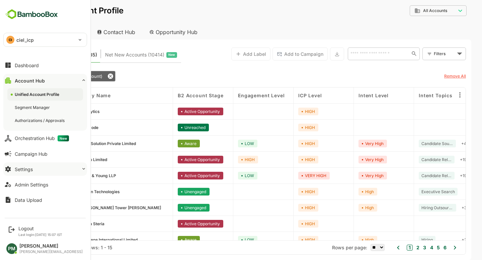
click at [23, 173] on button "Settings" at bounding box center [45, 169] width 84 height 13
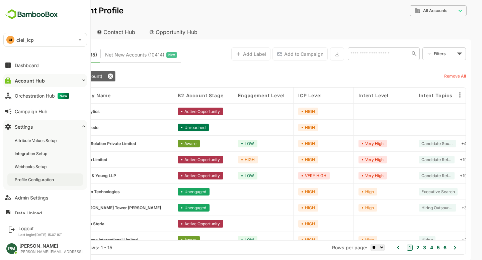
click at [35, 182] on div "Profile Configuration" at bounding box center [35, 180] width 40 height 6
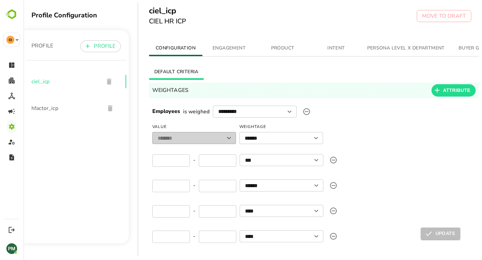
click at [288, 47] on span "PRODUCT" at bounding box center [282, 48] width 45 height 8
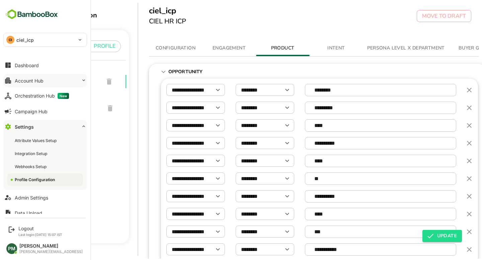
click at [45, 77] on button "Account Hub" at bounding box center [45, 80] width 84 height 13
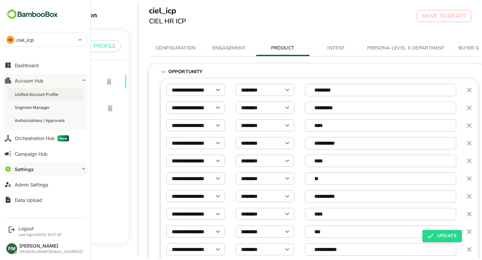
click at [45, 94] on div "Unified Account Profile" at bounding box center [37, 95] width 45 height 6
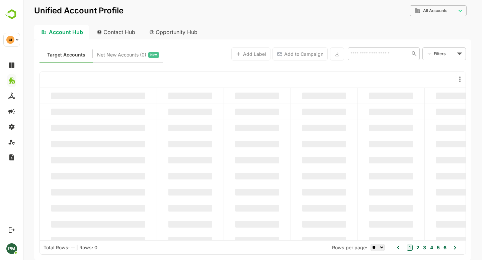
click at [166, 27] on div "Opportunity Hub" at bounding box center [174, 32] width 60 height 15
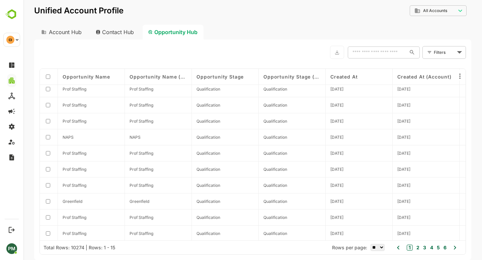
scroll to position [87, 0]
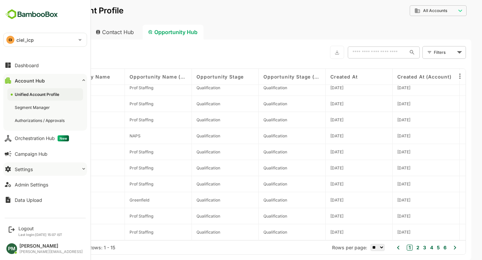
click at [40, 173] on button "Settings" at bounding box center [45, 169] width 84 height 13
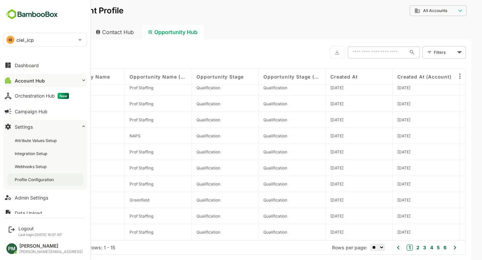
click at [37, 182] on div "Profile Configuration" at bounding box center [35, 180] width 40 height 6
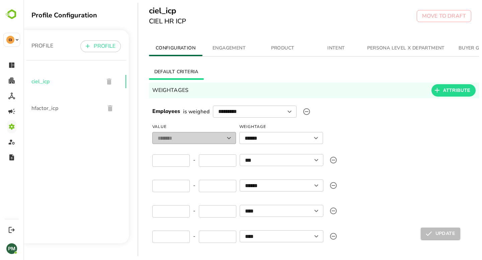
click at [283, 48] on span "PRODUCT" at bounding box center [282, 48] width 45 height 8
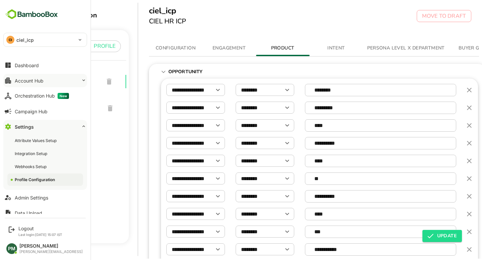
click at [35, 83] on div "Account Hub" at bounding box center [29, 81] width 29 height 6
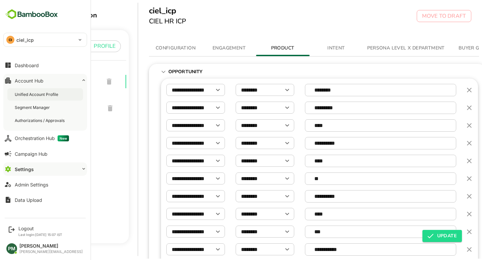
click at [38, 95] on div "Unified Account Profile" at bounding box center [37, 95] width 45 height 6
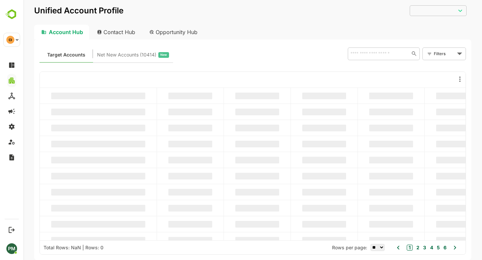
type input "**********"
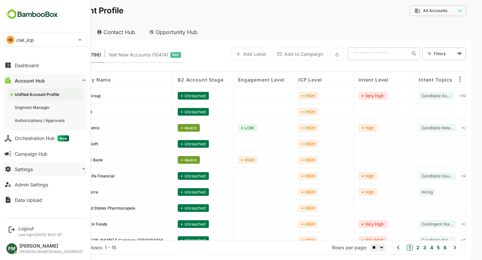
click at [47, 170] on button "Settings" at bounding box center [45, 169] width 84 height 13
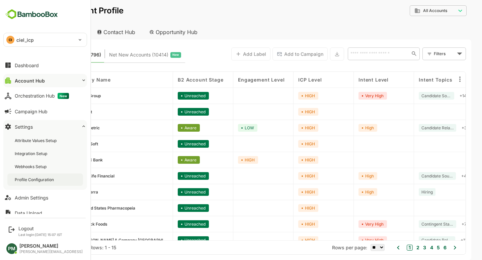
click at [50, 180] on div "Profile Configuration" at bounding box center [35, 180] width 40 height 6
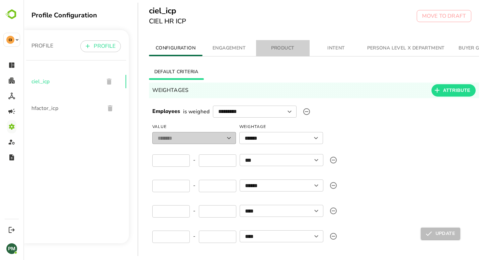
click at [288, 48] on span "PRODUCT" at bounding box center [282, 48] width 45 height 8
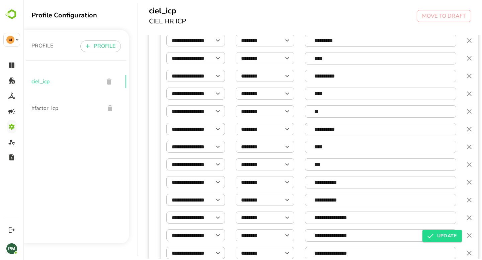
scroll to position [65, 0]
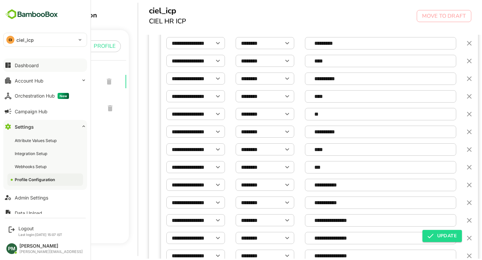
click at [47, 63] on button "Dashboard" at bounding box center [45, 65] width 84 height 13
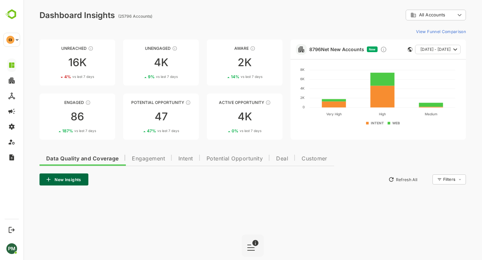
click at [225, 158] on span "Potential Opportunity" at bounding box center [234, 158] width 57 height 5
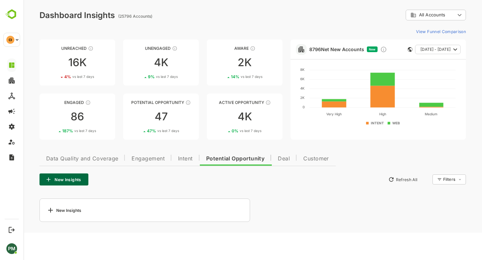
click at [70, 179] on button "New Insights" at bounding box center [63, 180] width 49 height 12
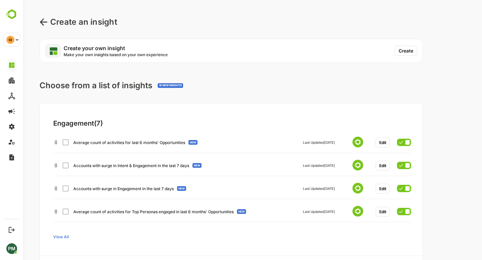
click at [409, 49] on button "Create" at bounding box center [406, 51] width 22 height 10
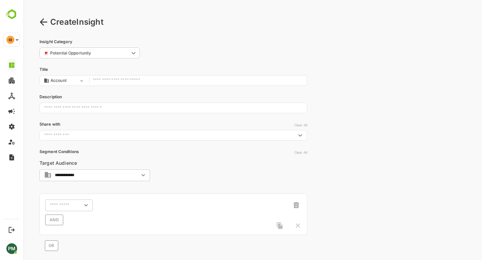
click at [151, 80] on input "text" at bounding box center [198, 80] width 211 height 9
click at [57, 207] on input "text" at bounding box center [60, 205] width 21 height 5
click at [42, 21] on icon at bounding box center [43, 22] width 8 height 8
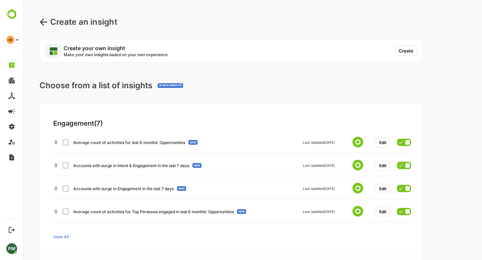
click at [45, 20] on icon at bounding box center [43, 22] width 8 height 8
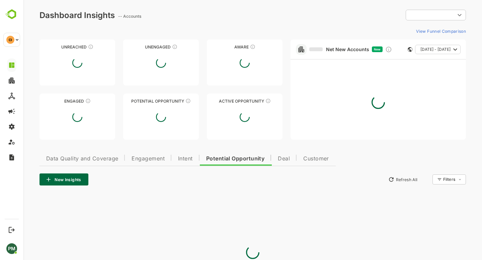
type input "**********"
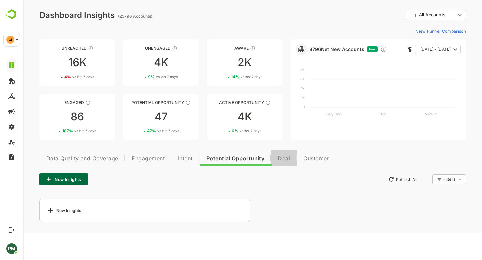
click at [290, 158] on span "Deal" at bounding box center [284, 158] width 12 height 5
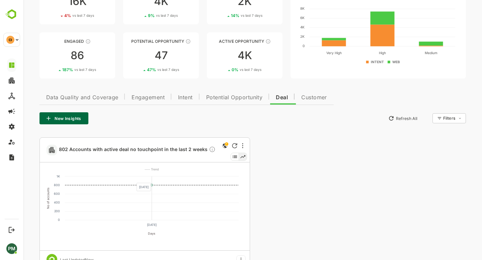
scroll to position [72, 0]
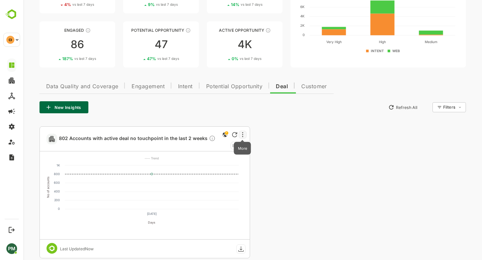
click at [242, 132] on icon "More" at bounding box center [242, 134] width 1 height 5
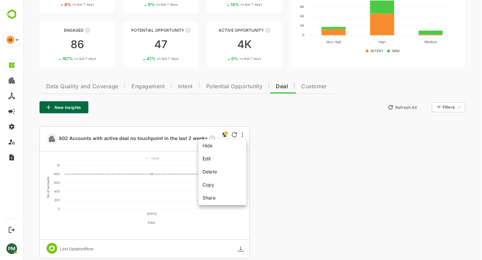
click at [212, 186] on li "Copy" at bounding box center [222, 185] width 45 height 12
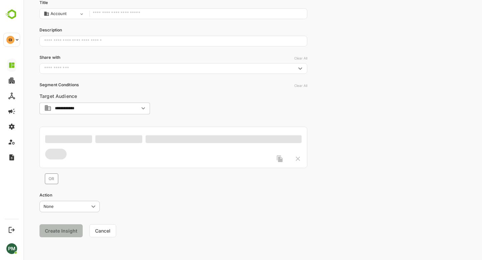
scroll to position [67, 0]
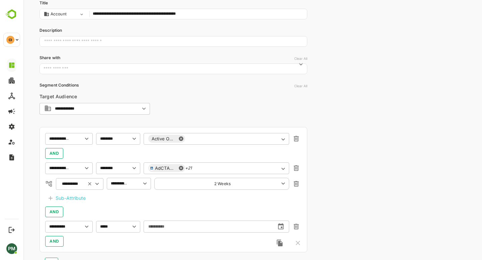
click at [211, 14] on input "**********" at bounding box center [198, 14] width 211 height 9
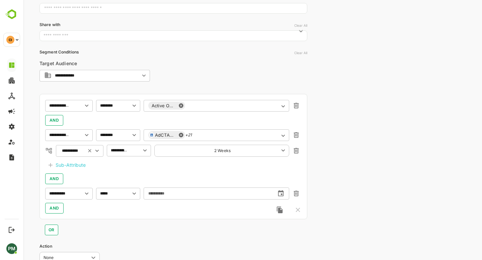
scroll to position [150, 0]
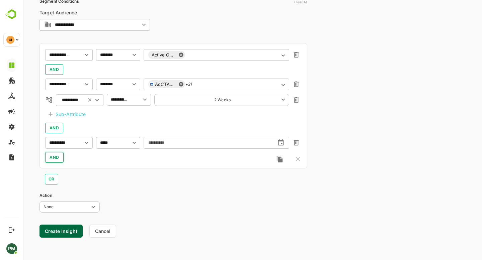
type input "**********"
click at [53, 160] on span "AND" at bounding box center [54, 158] width 10 height 8
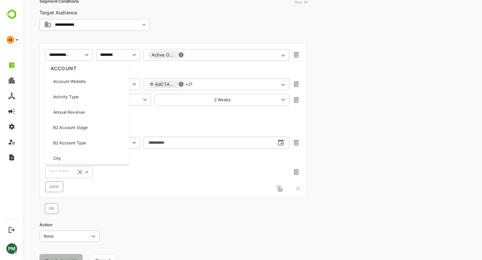
click at [60, 173] on input "text" at bounding box center [59, 172] width 24 height 8
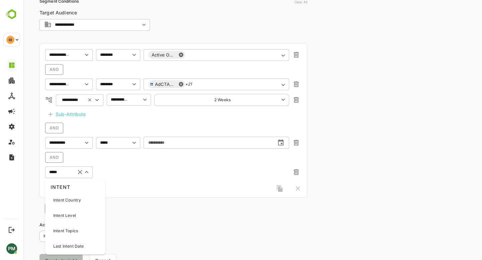
type input "******"
click at [71, 219] on div "Intent Level" at bounding box center [75, 216] width 58 height 14
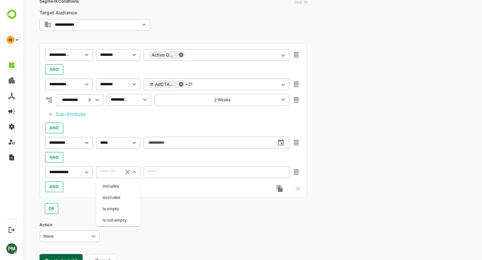
click at [101, 173] on input "text" at bounding box center [108, 172] width 20 height 8
click at [116, 186] on li "includes" at bounding box center [117, 186] width 41 height 10
type input "********"
click at [166, 172] on input "text" at bounding box center [212, 172] width 128 height 5
click at [154, 197] on li "HIGH" at bounding box center [215, 202] width 143 height 13
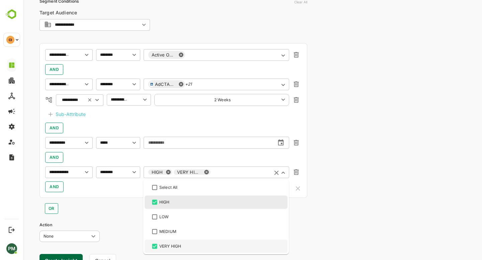
click at [120, 231] on div "Action None **** ​" at bounding box center [173, 232] width 268 height 20
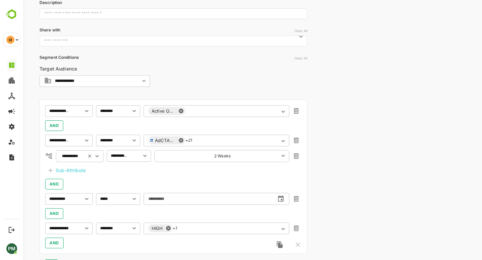
scroll to position [180, 0]
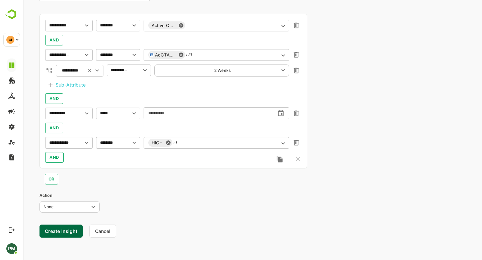
click at [59, 233] on button "Create Insight" at bounding box center [60, 231] width 43 height 13
click at [141, 238] on icon at bounding box center [139, 239] width 6 height 8
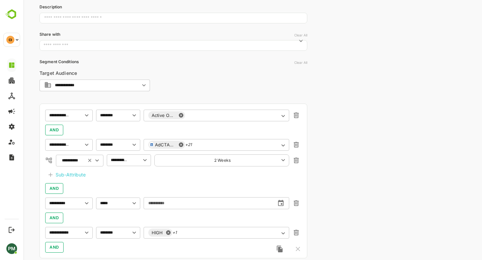
scroll to position [0, 0]
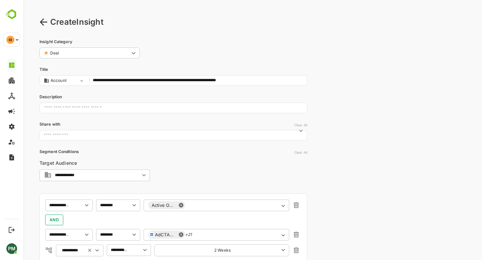
click at [43, 21] on icon at bounding box center [43, 22] width 8 height 8
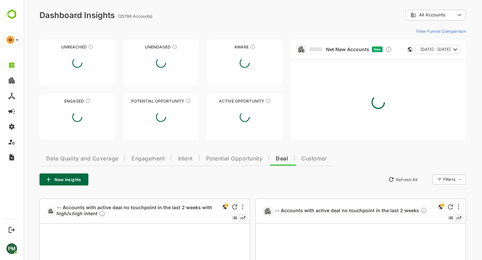
type input "**********"
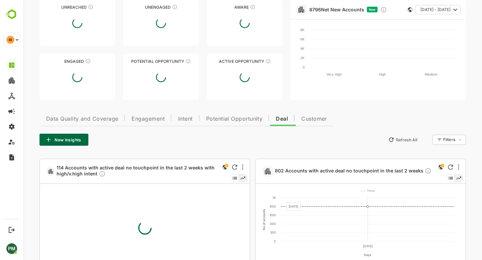
scroll to position [54, 0]
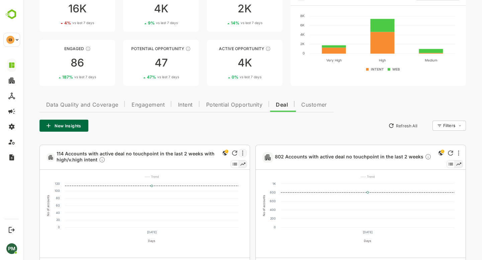
click at [244, 152] on div at bounding box center [242, 153] width 8 height 8
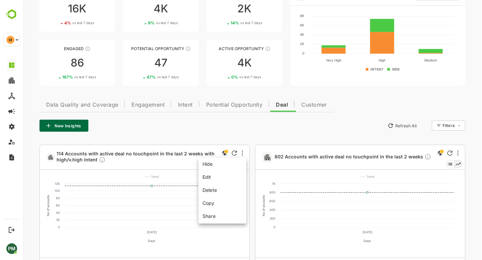
click at [215, 215] on li "Share" at bounding box center [222, 215] width 45 height 11
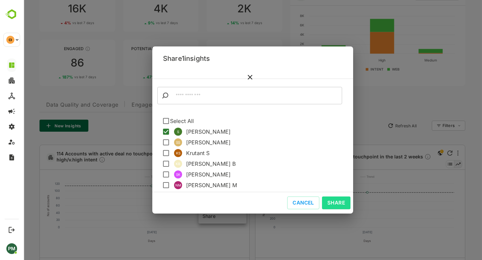
click at [193, 99] on input "text" at bounding box center [256, 95] width 171 height 17
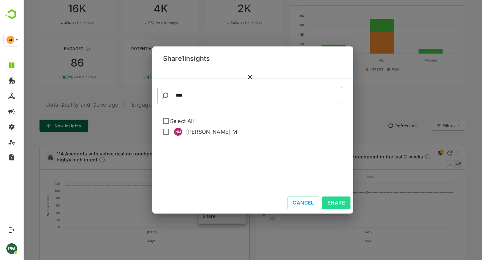
type input "****"
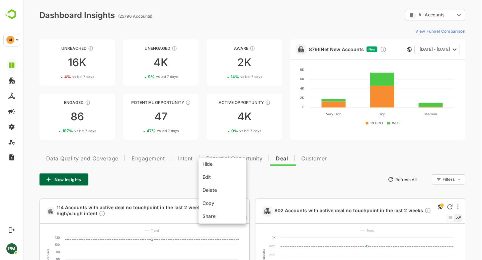
scroll to position [54, 0]
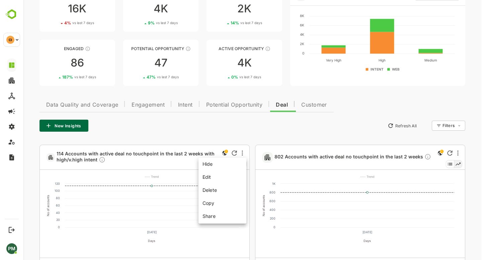
click at [265, 124] on div at bounding box center [252, 130] width 458 height 260
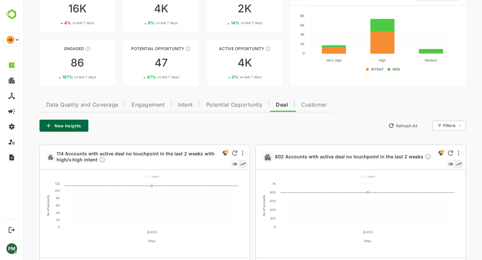
click at [182, 102] on span "Intent" at bounding box center [185, 104] width 15 height 5
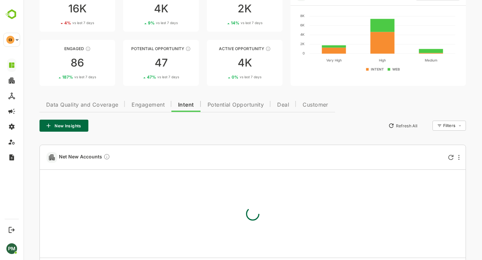
click at [147, 103] on span "Engagement" at bounding box center [147, 104] width 33 height 5
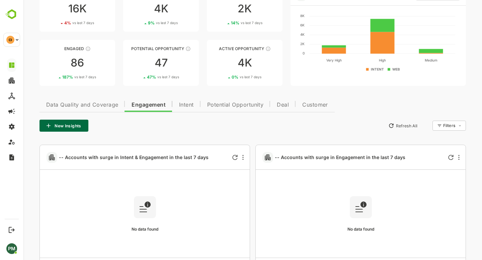
click at [230, 100] on button "Potential Opportunity" at bounding box center [235, 104] width 70 height 16
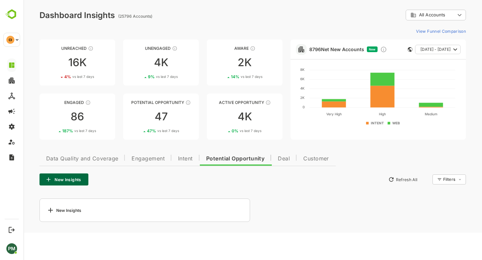
scroll to position [0, 0]
click at [72, 179] on button "New Insights" at bounding box center [63, 180] width 49 height 12
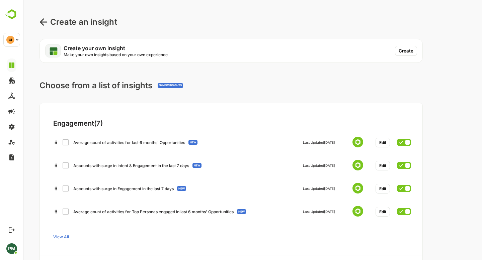
click at [406, 52] on button "Create" at bounding box center [406, 51] width 22 height 10
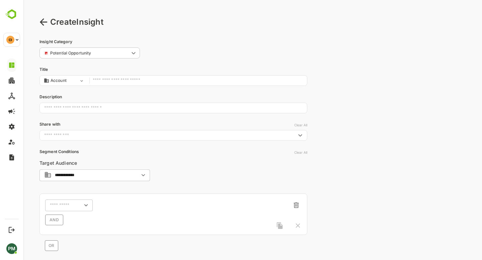
click at [121, 82] on input "text" at bounding box center [198, 80] width 211 height 9
click at [57, 209] on div "​" at bounding box center [68, 205] width 47 height 12
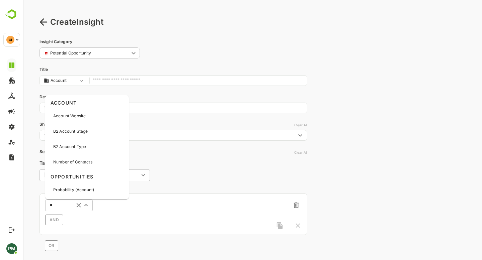
type input "**"
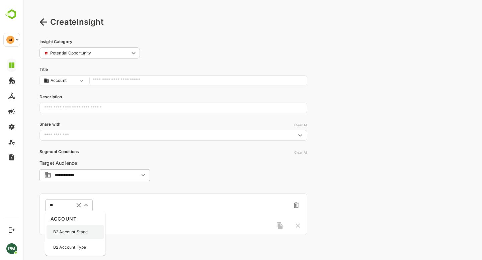
click at [74, 235] on p "B2 Account Stage" at bounding box center [70, 232] width 34 height 6
click at [110, 205] on input "text" at bounding box center [110, 205] width 18 height 5
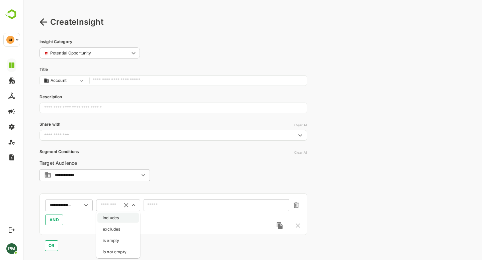
click at [121, 216] on li "includes" at bounding box center [117, 218] width 41 height 10
type input "********"
click at [166, 203] on input "text" at bounding box center [212, 205] width 128 height 5
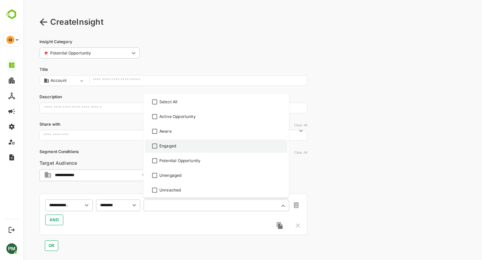
click at [156, 141] on li "Engaged" at bounding box center [215, 145] width 143 height 13
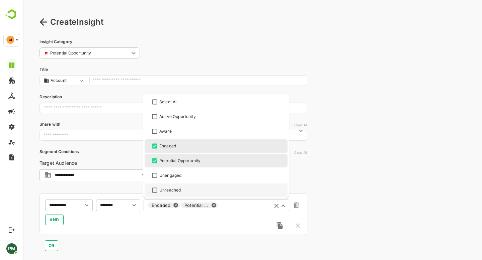
click at [121, 194] on div "**********" at bounding box center [173, 214] width 268 height 41
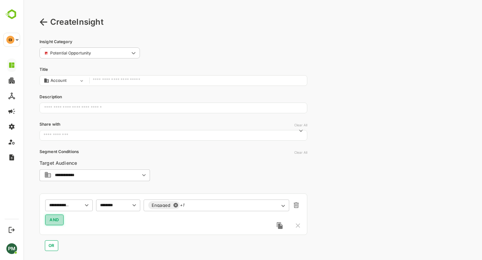
click at [49, 217] on span "AND" at bounding box center [54, 220] width 10 height 8
click at [65, 229] on div "​" at bounding box center [68, 235] width 47 height 12
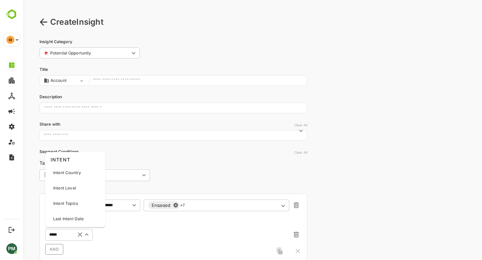
type input "******"
click at [82, 189] on div "Intent Level" at bounding box center [75, 188] width 58 height 14
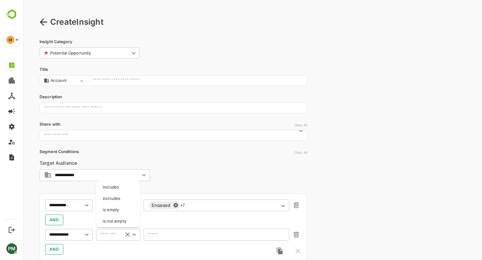
click at [105, 235] on input "text" at bounding box center [108, 235] width 20 height 8
click at [126, 185] on li "includes" at bounding box center [117, 187] width 41 height 10
type input "********"
click at [157, 232] on input "text" at bounding box center [212, 234] width 128 height 5
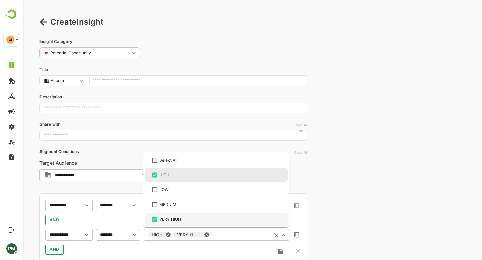
click at [122, 218] on div "AND" at bounding box center [173, 220] width 256 height 11
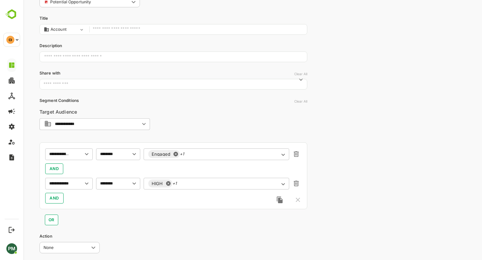
scroll to position [70, 0]
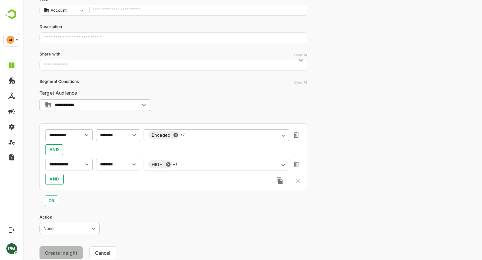
click at [122, 201] on div "OR" at bounding box center [173, 198] width 268 height 16
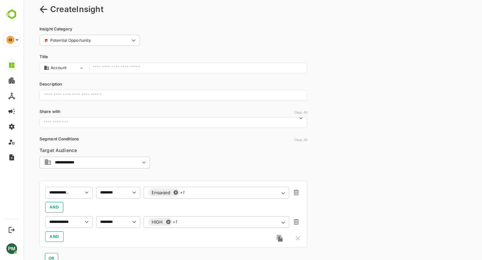
scroll to position [0, 0]
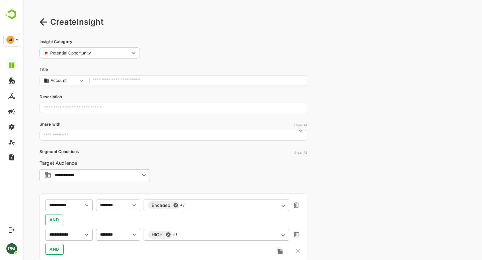
click at [110, 80] on input "text" at bounding box center [198, 80] width 211 height 9
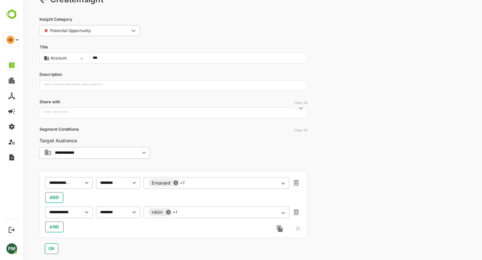
scroll to position [23, 0]
click at [200, 179] on div "Engaged +1 ​" at bounding box center [215, 183] width 145 height 12
type input "**"
click at [283, 182] on icon "Open" at bounding box center [282, 183] width 7 height 7
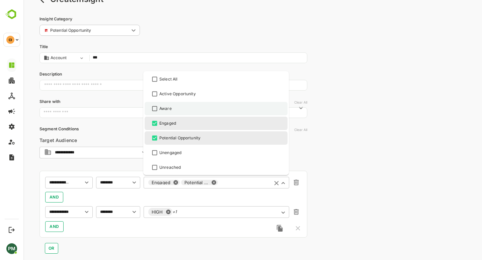
scroll to position [0, 0]
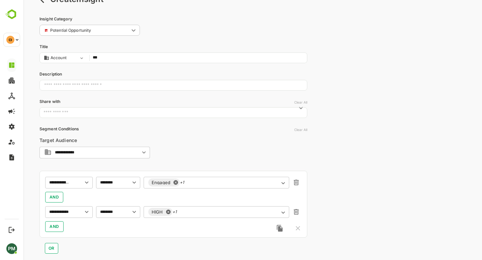
click at [119, 57] on input "**" at bounding box center [198, 58] width 211 height 9
click at [56, 228] on span "AND" at bounding box center [54, 227] width 10 height 8
click at [56, 187] on input "text" at bounding box center [59, 183] width 24 height 8
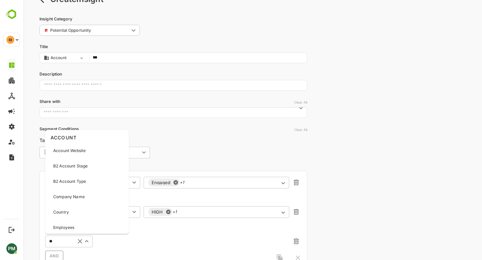
type input "***"
click at [93, 166] on div "Opportunity Name" at bounding box center [86, 166] width 81 height 14
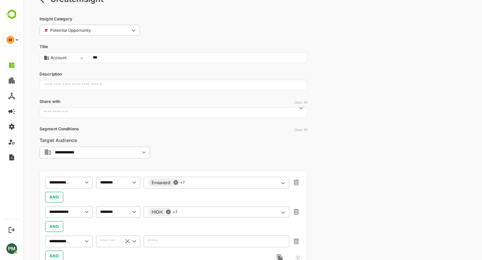
click at [105, 243] on input "text" at bounding box center [108, 241] width 20 height 8
click at [119, 218] on li "is empty" at bounding box center [117, 217] width 41 height 10
type input "********"
click at [134, 60] on input "**" at bounding box center [198, 58] width 211 height 9
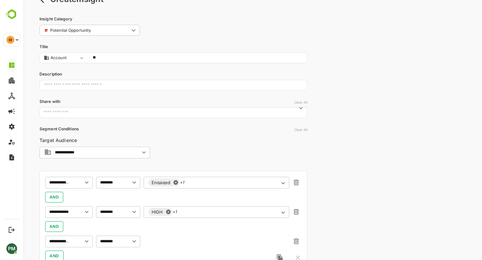
type input "*"
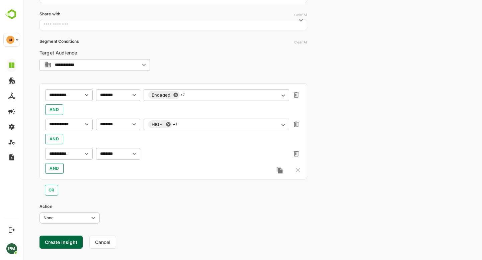
scroll to position [121, 0]
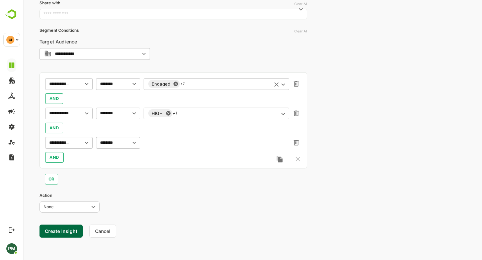
click at [220, 88] on div "Engaged +1 ​" at bounding box center [215, 84] width 145 height 12
type input "**********"
click at [60, 233] on button "Create Insight" at bounding box center [60, 231] width 43 height 13
click at [127, 239] on link "View" at bounding box center [124, 239] width 15 height 8
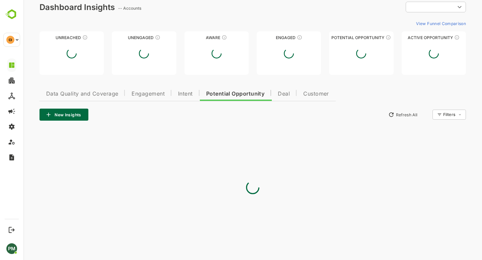
type input "**********"
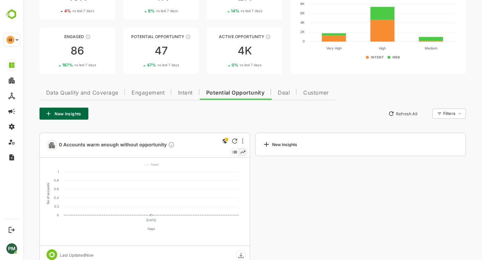
scroll to position [63, 0]
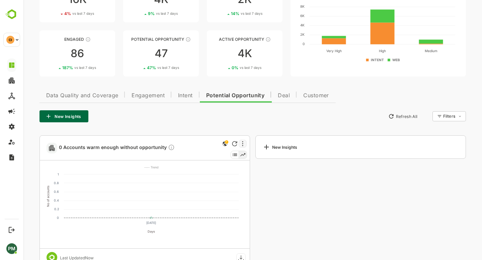
click at [240, 143] on div at bounding box center [242, 144] width 8 height 8
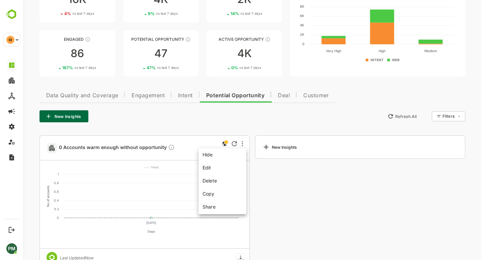
click at [218, 168] on li "Edit" at bounding box center [222, 168] width 45 height 12
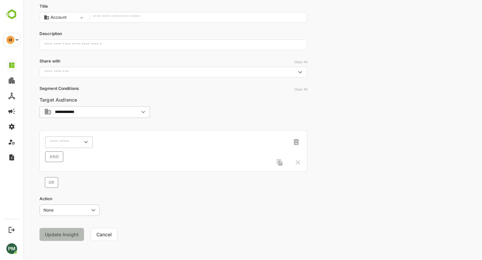
type input "**********"
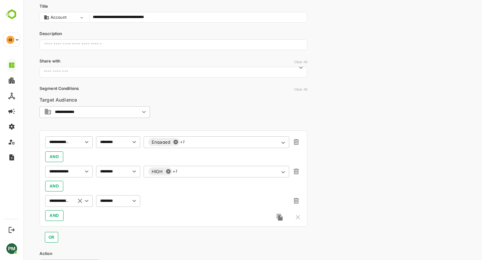
click at [71, 201] on div "**********" at bounding box center [68, 201] width 47 height 12
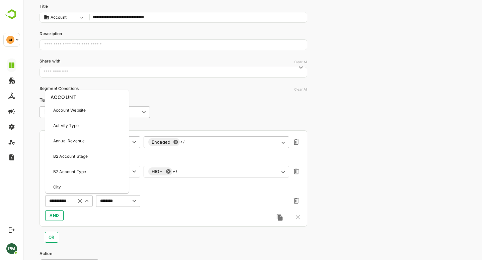
scroll to position [0, 15]
click at [297, 201] on icon "button" at bounding box center [296, 201] width 5 height 6
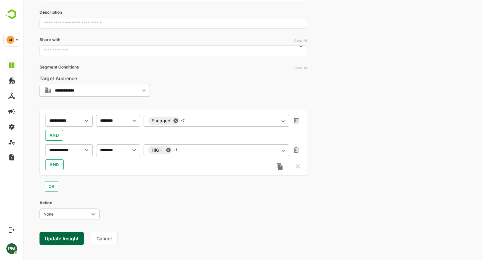
scroll to position [92, 0]
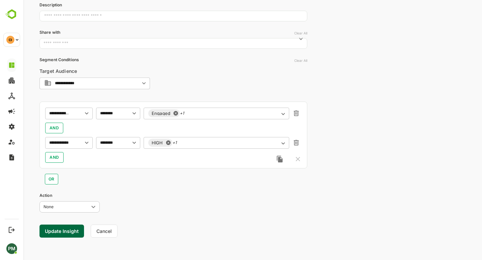
click at [61, 233] on button "Update Insight" at bounding box center [61, 231] width 44 height 13
click at [123, 239] on link "View" at bounding box center [121, 239] width 15 height 8
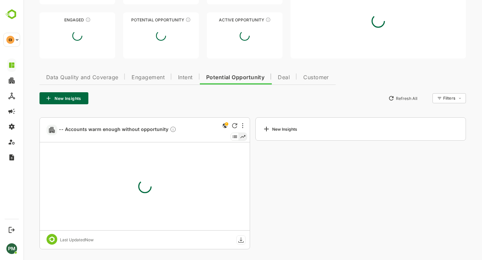
scroll to position [81, 0]
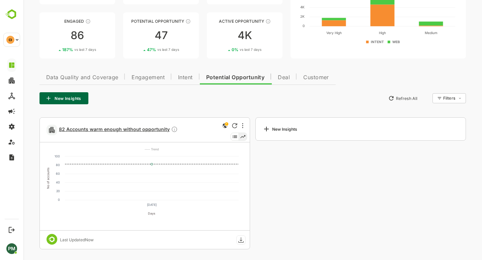
click at [141, 128] on span "82 Accounts warm enough without opportunity" at bounding box center [118, 130] width 119 height 8
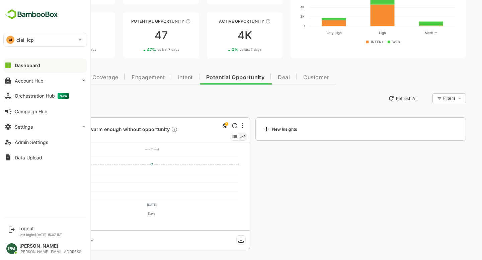
click at [48, 68] on button "Dashboard" at bounding box center [45, 65] width 84 height 13
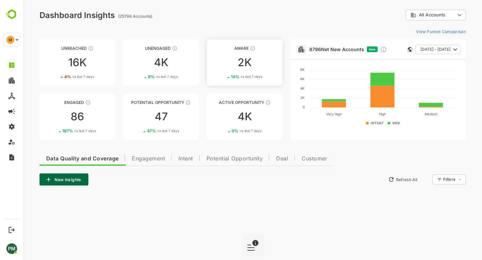
click at [211, 46] on div "Aware" at bounding box center [245, 48] width 76 height 5
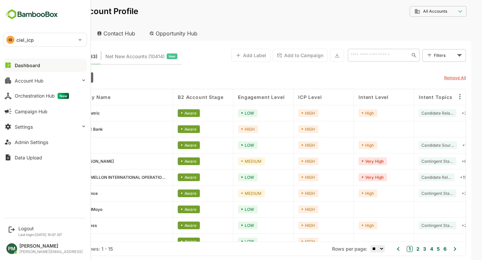
click at [6, 62] on icon at bounding box center [8, 65] width 8 height 8
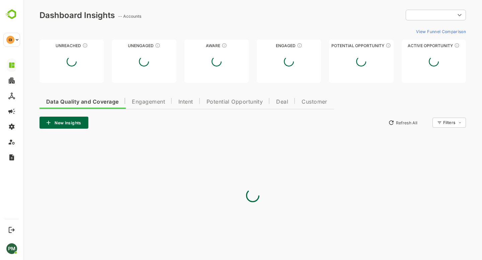
type input "**********"
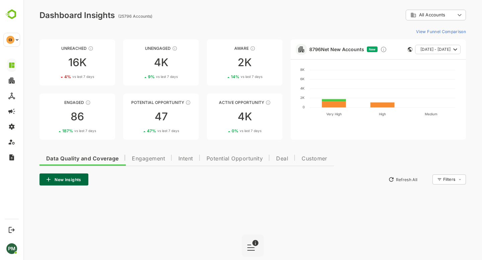
click at [307, 161] on span "Customer" at bounding box center [314, 158] width 26 height 5
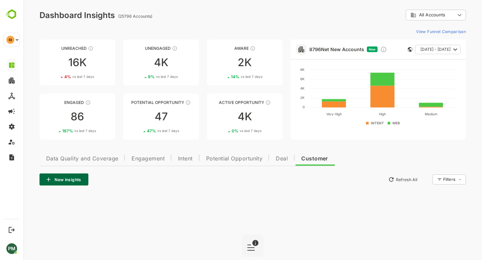
click at [288, 158] on span "Deal" at bounding box center [282, 158] width 12 height 5
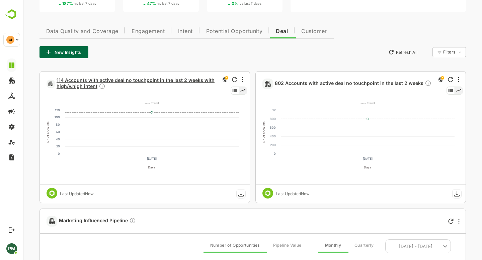
scroll to position [134, 0]
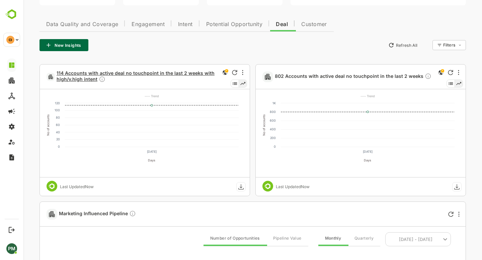
click at [69, 74] on span "114 Accounts with active deal no touchpoint in the last 2 weeks with high/v.hig…" at bounding box center [138, 76] width 162 height 13
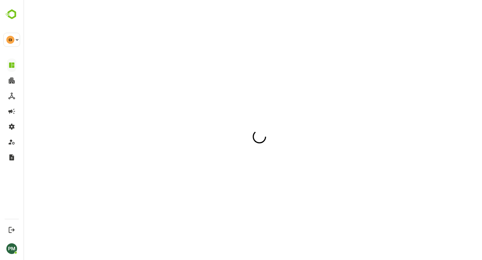
scroll to position [0, 0]
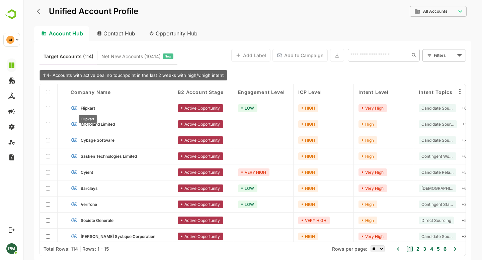
click at [84, 106] on span "Flipkart" at bounding box center [88, 108] width 14 height 5
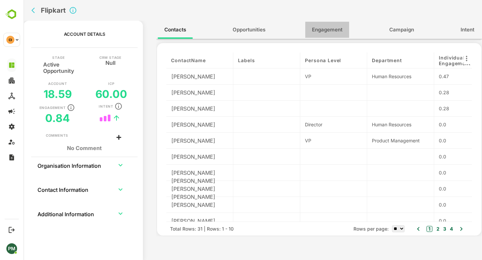
click at [320, 33] on span "Engagement" at bounding box center [327, 29] width 30 height 9
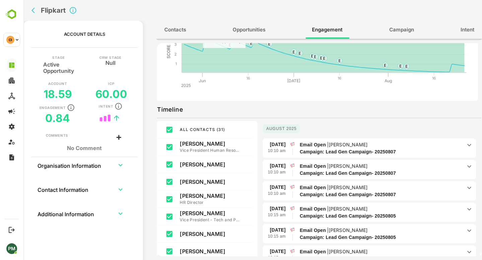
click at [183, 29] on span "Contacts" at bounding box center [175, 29] width 22 height 9
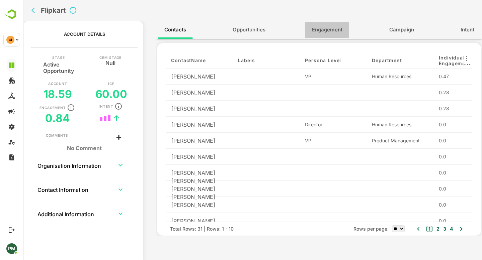
click at [325, 31] on span "Engagement" at bounding box center [327, 29] width 30 height 9
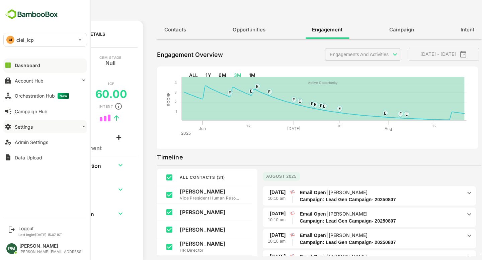
click at [46, 127] on button "Settings" at bounding box center [45, 126] width 84 height 13
click at [41, 128] on button "Settings" at bounding box center [45, 126] width 84 height 13
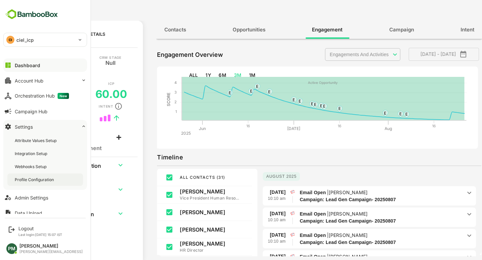
click at [45, 182] on div "Profile Configuration" at bounding box center [35, 180] width 40 height 6
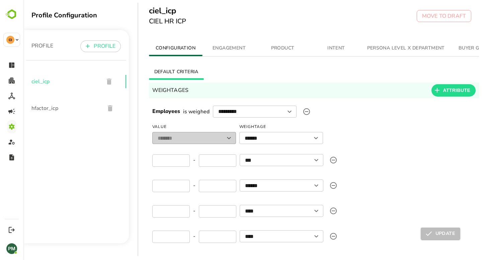
click at [284, 49] on span "PRODUCT" at bounding box center [282, 48] width 45 height 8
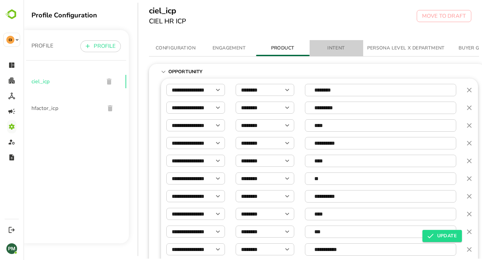
click at [336, 50] on span "INTENT" at bounding box center [335, 48] width 45 height 8
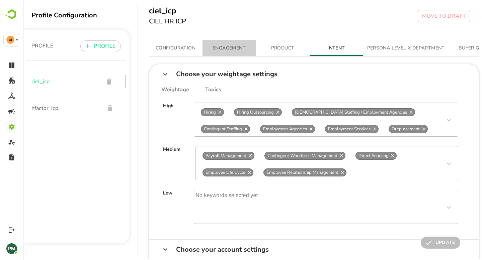
click at [234, 51] on span "ENGAGEMENT" at bounding box center [228, 48] width 45 height 8
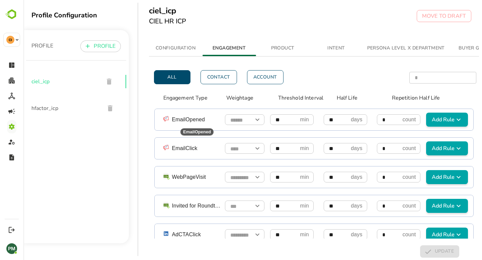
click at [186, 120] on p "EmailOpened" at bounding box center [197, 120] width 50 height 8
click at [259, 121] on icon "Open" at bounding box center [257, 120] width 8 height 8
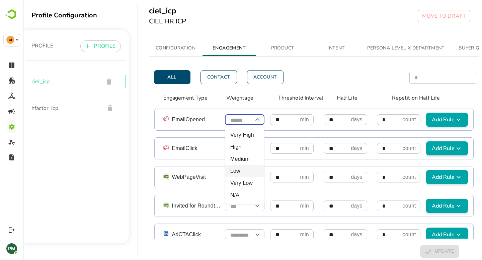
click at [239, 173] on li "Low" at bounding box center [244, 171] width 39 height 12
type input "***"
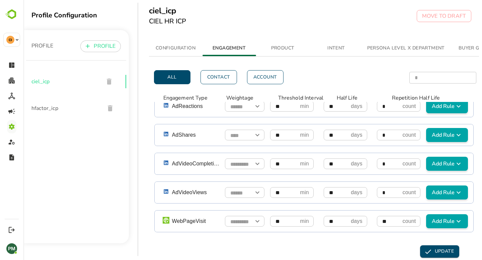
scroll to position [11, 0]
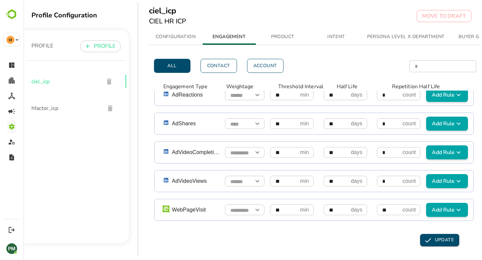
click at [445, 238] on span "UPDATE" at bounding box center [439, 240] width 28 height 8
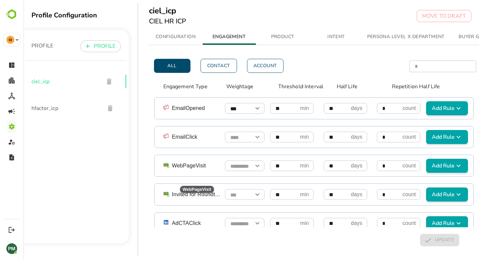
scroll to position [0, 0]
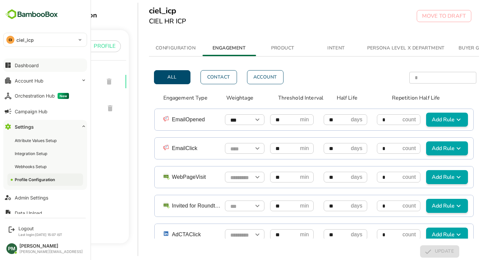
click at [31, 66] on div "Dashboard" at bounding box center [27, 66] width 24 height 6
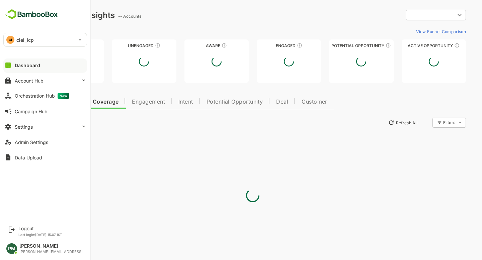
type input "**********"
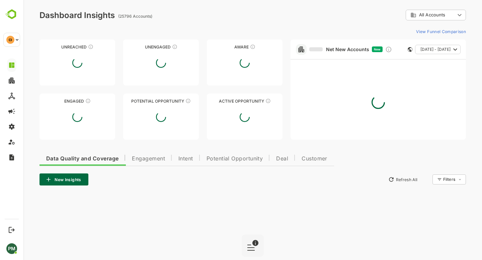
click at [286, 161] on span "Deal" at bounding box center [282, 158] width 12 height 5
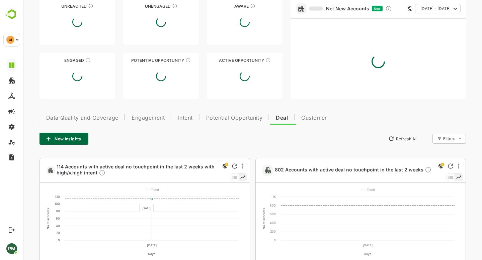
scroll to position [45, 0]
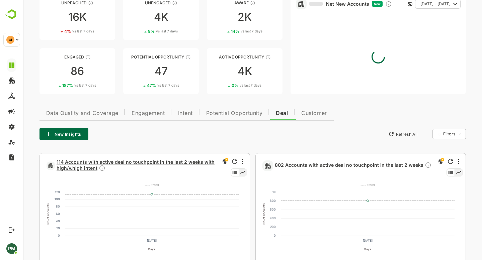
click at [126, 164] on span "114 Accounts with active deal no touchpoint in the last 2 weeks with high/v.hig…" at bounding box center [138, 165] width 162 height 13
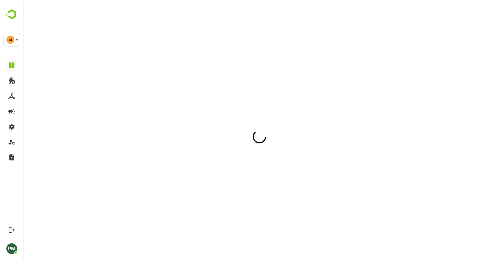
scroll to position [0, 0]
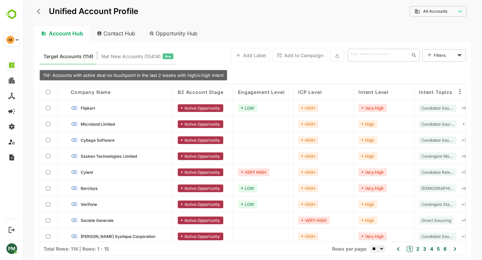
click at [38, 12] on icon "back" at bounding box center [38, 12] width 3 height 6
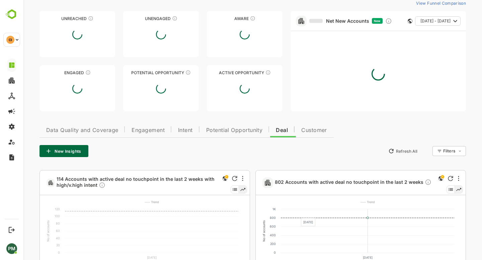
scroll to position [38, 0]
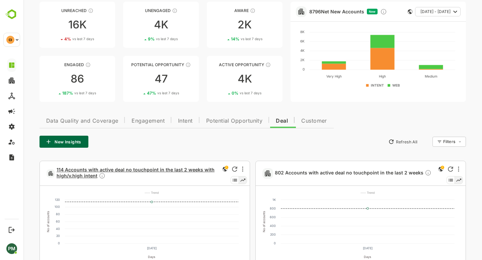
click at [70, 169] on span "114 Accounts with active deal no touchpoint in the last 2 weeks with high/v.hig…" at bounding box center [138, 173] width 162 height 13
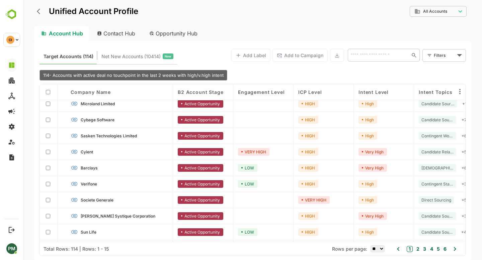
scroll to position [0, 0]
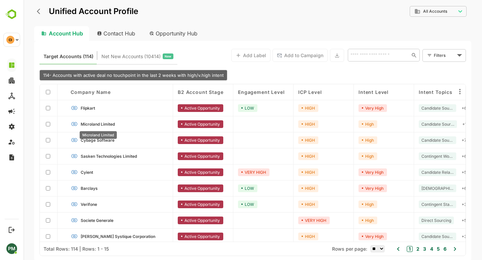
click at [89, 126] on span "Microland Limited" at bounding box center [98, 124] width 34 height 5
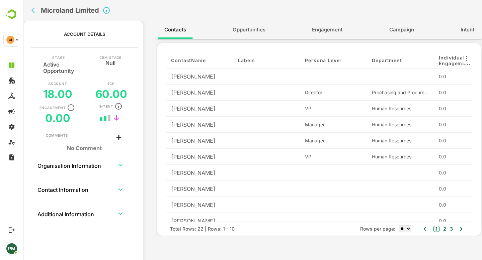
click at [32, 12] on icon "back" at bounding box center [34, 10] width 7 height 7
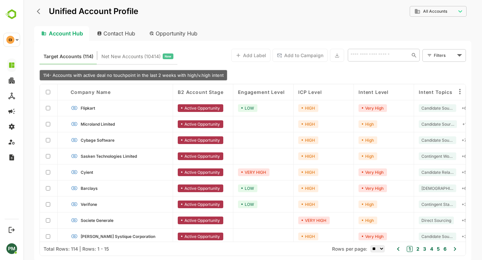
click at [43, 11] on icon "back" at bounding box center [40, 11] width 7 height 7
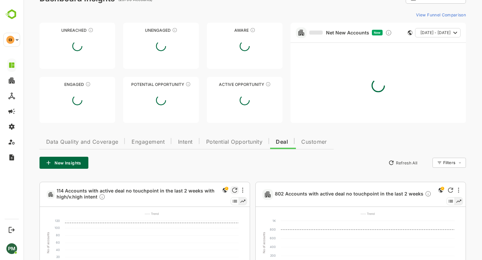
scroll to position [20, 0]
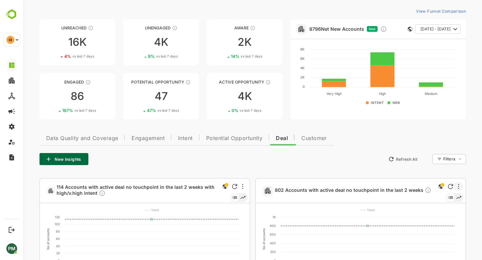
click at [456, 187] on div at bounding box center [458, 187] width 8 height 8
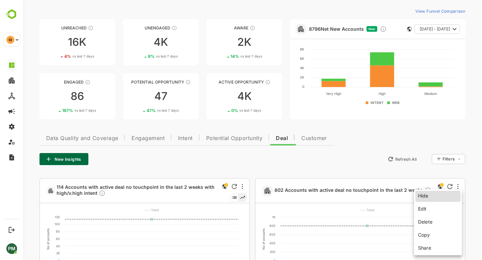
click at [434, 237] on li "Copy" at bounding box center [437, 235] width 45 height 12
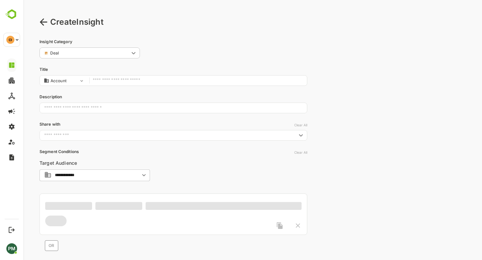
scroll to position [0, 0]
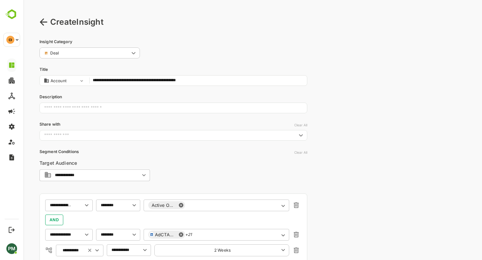
drag, startPoint x: 152, startPoint y: 78, endPoint x: 212, endPoint y: 82, distance: 59.3
click at [212, 82] on input "**********" at bounding box center [198, 80] width 211 height 9
type input "**********"
click at [74, 83] on body "**********" at bounding box center [252, 205] width 458 height 411
click at [71, 102] on li "Contact" at bounding box center [63, 102] width 47 height 9
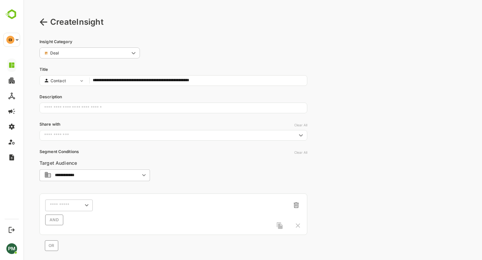
type input "*******"
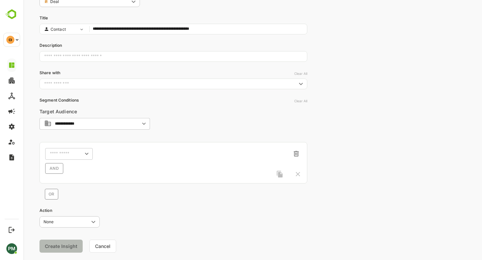
scroll to position [60, 0]
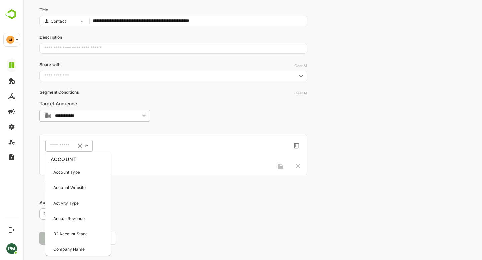
click at [68, 147] on input "text" at bounding box center [60, 145] width 21 height 5
click at [87, 232] on p "B2 Account Stage" at bounding box center [70, 234] width 34 height 6
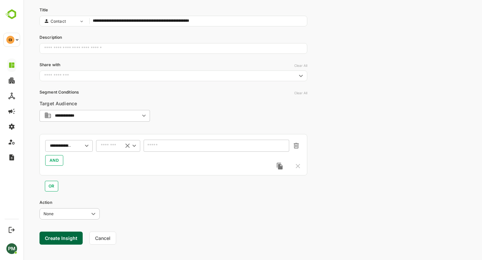
click at [108, 141] on div "​" at bounding box center [118, 146] width 44 height 12
click at [116, 157] on li "includes" at bounding box center [117, 159] width 41 height 10
type input "********"
click at [155, 148] on div "​" at bounding box center [215, 146] width 145 height 12
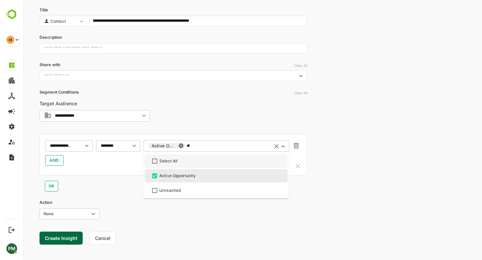
click at [193, 144] on input "**" at bounding box center [226, 145] width 81 height 5
type input "*"
click at [229, 145] on input "****" at bounding box center [245, 145] width 43 height 5
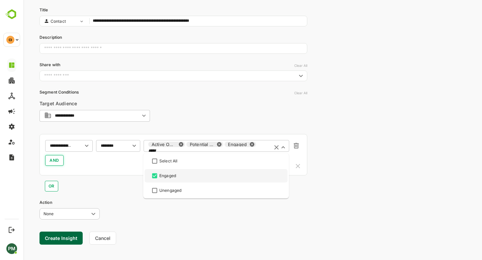
type input "*****"
click at [53, 162] on span "AND" at bounding box center [54, 161] width 10 height 8
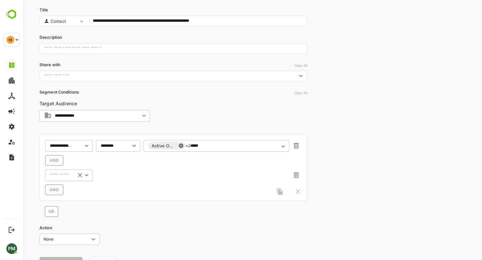
click at [53, 148] on input "text" at bounding box center [60, 145] width 21 height 5
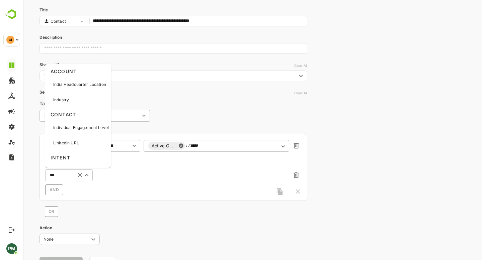
type input "****"
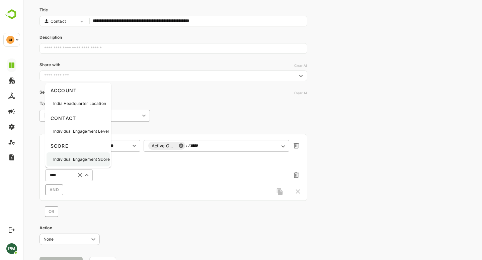
click at [75, 159] on p "Individual Engagement Score" at bounding box center [81, 160] width 57 height 6
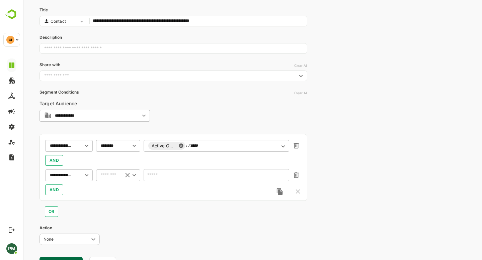
click at [108, 176] on input "text" at bounding box center [110, 175] width 18 height 5
click at [121, 203] on li "greater than(>)" at bounding box center [117, 201] width 41 height 10
type input "**********"
click at [159, 175] on input "number" at bounding box center [215, 175] width 145 height 12
type input "*"
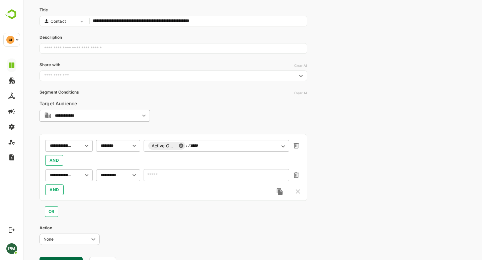
click at [156, 218] on div "**********" at bounding box center [173, 128] width 268 height 298
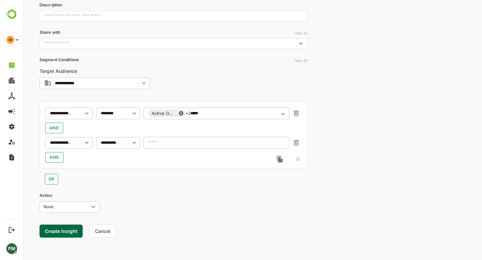
click at [55, 228] on button "Create Insight" at bounding box center [60, 231] width 43 height 13
click at [123, 237] on link "View" at bounding box center [122, 239] width 15 height 8
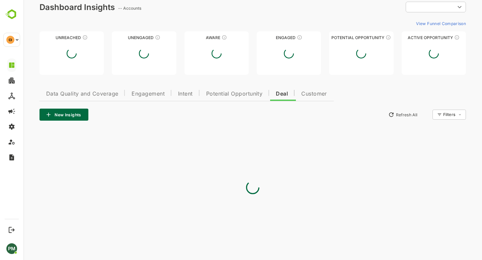
type input "**********"
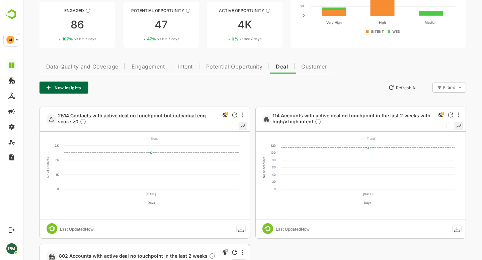
click at [104, 113] on span "2514 Contacts with active deal no touchpoint but individual eng score >0" at bounding box center [138, 119] width 160 height 13
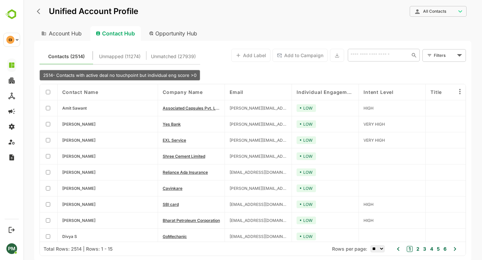
scroll to position [101, 0]
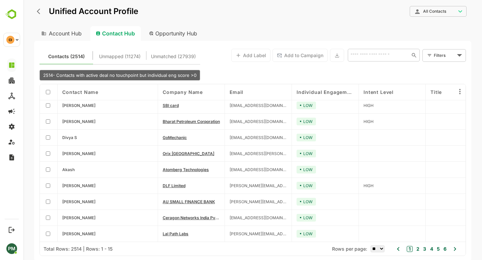
click at [343, 92] on span "Individual Engagement Level" at bounding box center [324, 92] width 57 height 6
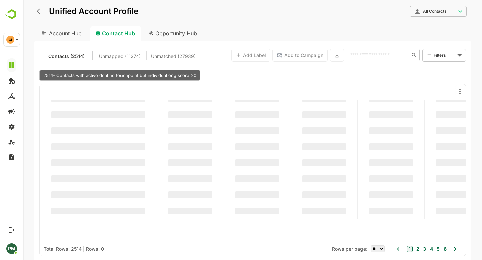
scroll to position [0, 0]
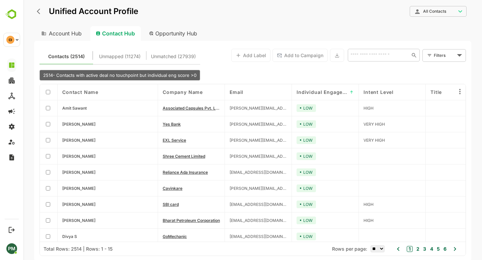
click at [333, 93] on span "Individual Engagement Level" at bounding box center [321, 92] width 51 height 6
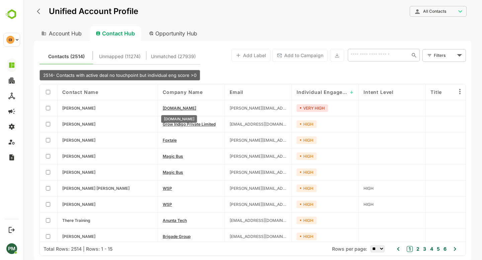
click at [176, 107] on span "[DOMAIN_NAME]" at bounding box center [179, 108] width 33 height 5
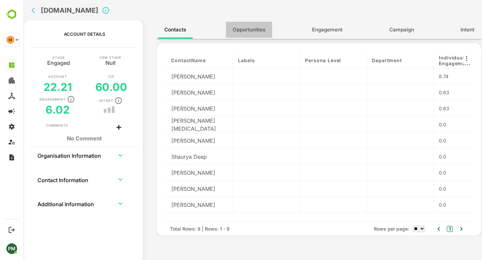
click at [256, 30] on span "Opportunities" at bounding box center [248, 29] width 33 height 9
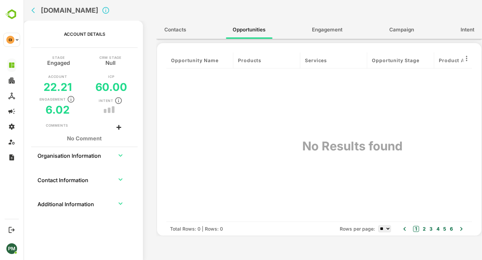
click at [325, 31] on span "Engagement" at bounding box center [327, 29] width 30 height 9
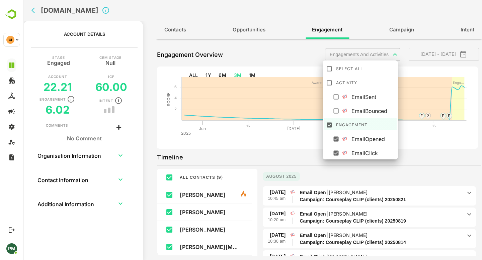
click at [348, 51] on body "**********" at bounding box center [252, 130] width 458 height 260
click at [218, 66] on div at bounding box center [252, 130] width 458 height 260
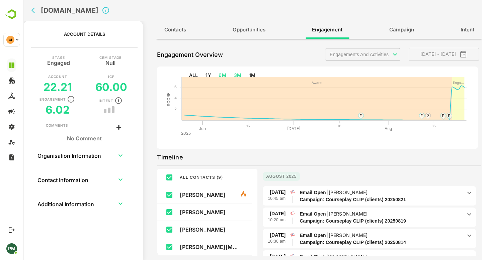
click at [222, 74] on button "6M" at bounding box center [222, 75] width 13 height 12
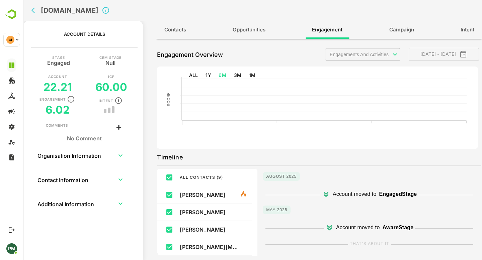
type input "**********"
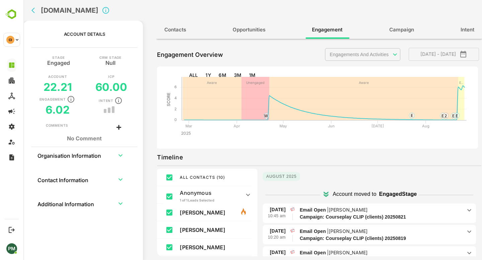
click at [470, 34] on button "Intent" at bounding box center [466, 30] width 27 height 16
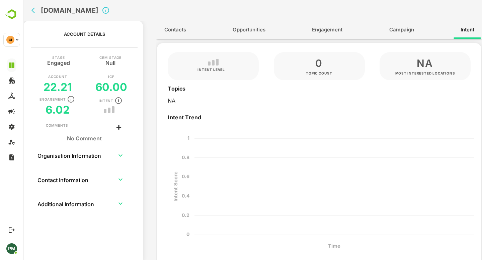
click at [320, 22] on button "Engagement" at bounding box center [327, 30] width 44 height 16
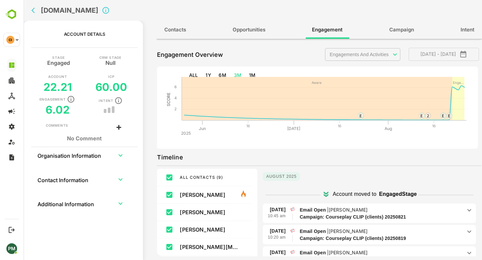
scroll to position [50, 0]
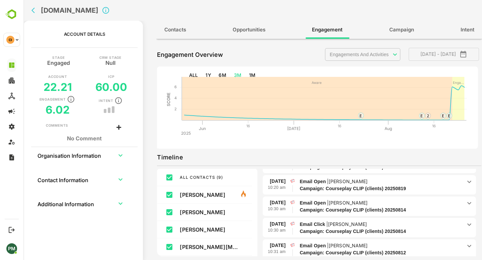
click at [37, 13] on icon "back" at bounding box center [34, 10] width 7 height 7
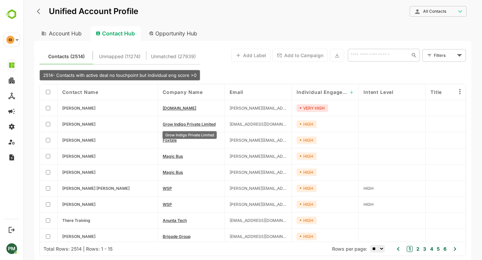
click at [200, 124] on span "Grow Indigo Private Limited" at bounding box center [189, 124] width 53 height 5
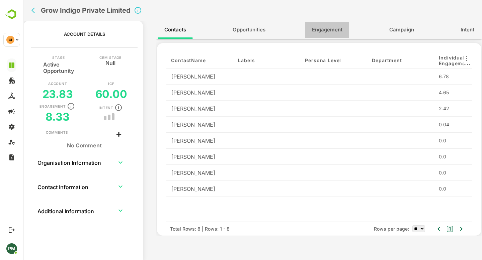
click at [326, 34] on span "Engagement" at bounding box center [327, 29] width 30 height 9
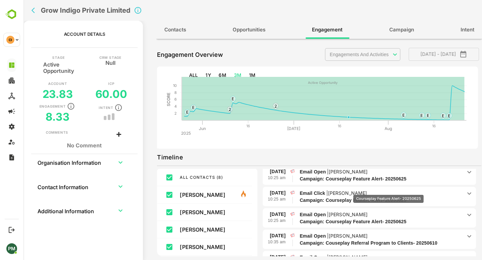
scroll to position [370, 0]
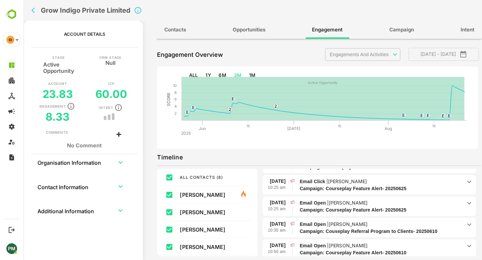
click at [362, 56] on body "**********" at bounding box center [252, 130] width 458 height 260
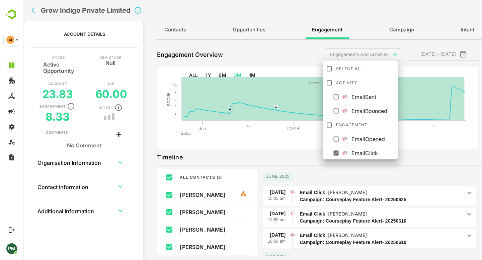
click at [331, 179] on div at bounding box center [252, 130] width 458 height 260
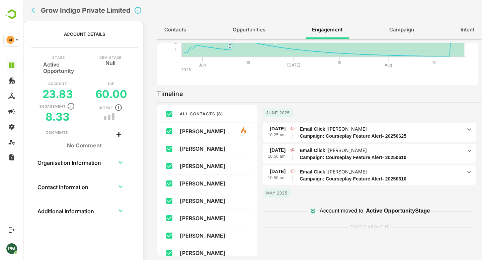
scroll to position [0, 0]
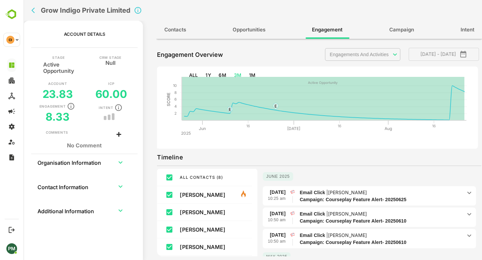
click at [344, 52] on body "**********" at bounding box center [252, 130] width 458 height 260
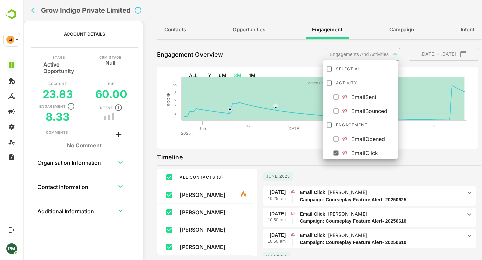
click at [324, 122] on li "Engagement" at bounding box center [360, 124] width 73 height 12
click at [330, 176] on div at bounding box center [252, 130] width 458 height 260
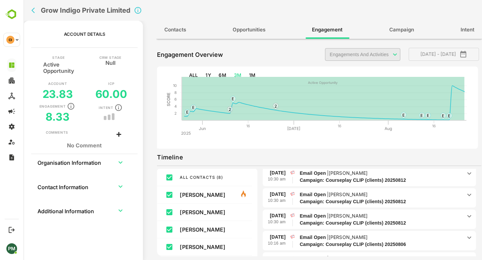
scroll to position [220, 0]
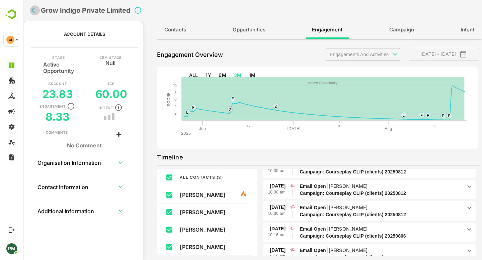
click at [35, 10] on icon "back" at bounding box center [34, 10] width 7 height 7
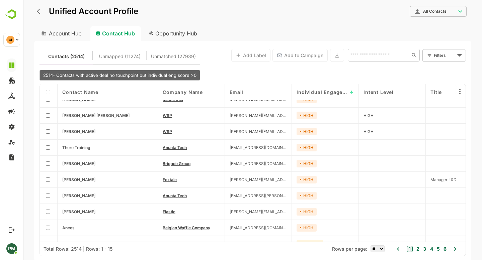
scroll to position [101, 0]
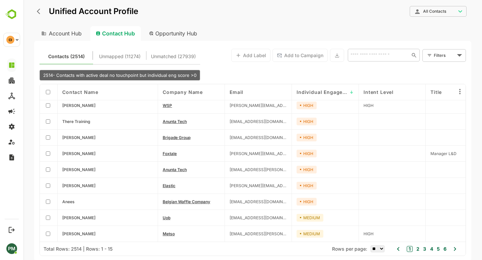
click at [38, 12] on icon "back" at bounding box center [38, 12] width 3 height 6
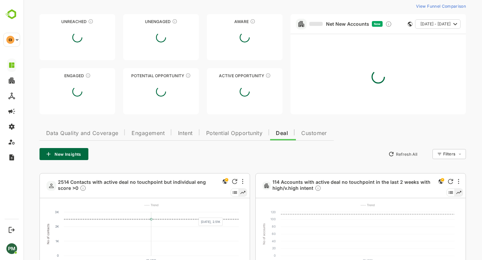
scroll to position [29, 0]
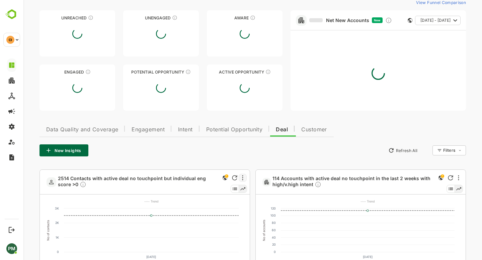
click at [243, 179] on div at bounding box center [242, 178] width 8 height 8
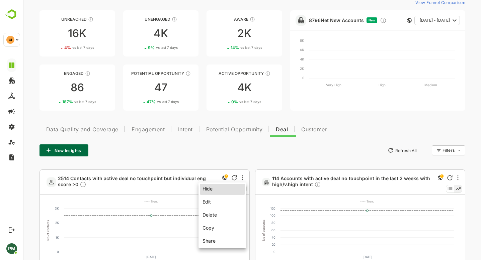
click at [218, 234] on li "Copy" at bounding box center [222, 228] width 45 height 12
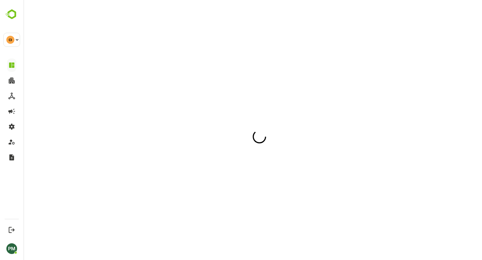
scroll to position [0, 0]
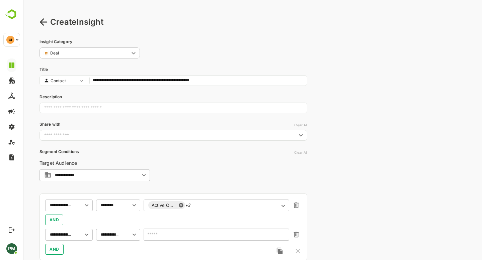
click at [38, 26] on div "**********" at bounding box center [252, 176] width 458 height 352
click at [43, 20] on icon at bounding box center [43, 22] width 8 height 8
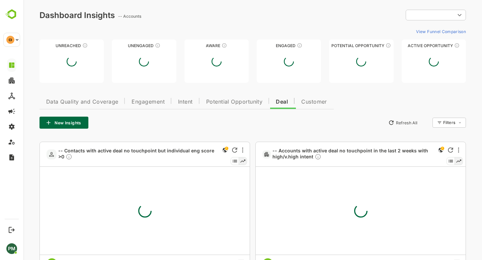
type input "**********"
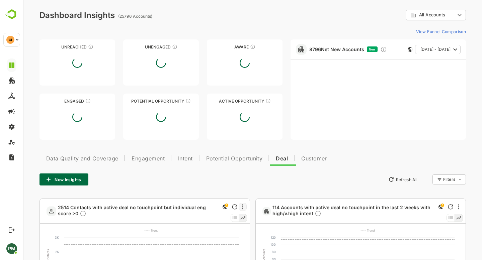
click at [243, 207] on div at bounding box center [242, 207] width 8 height 8
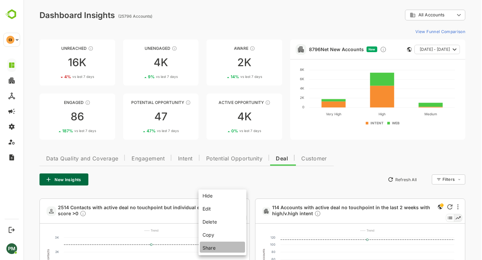
click at [217, 248] on li "Share" at bounding box center [222, 247] width 45 height 11
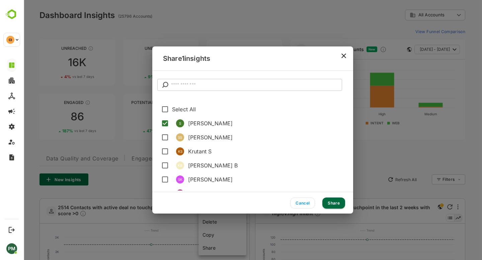
click at [191, 86] on input "text" at bounding box center [256, 85] width 171 height 12
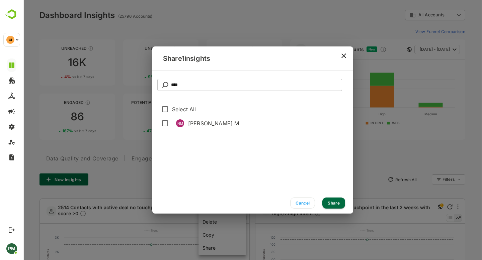
type input "****"
click at [331, 201] on button "Share" at bounding box center [333, 203] width 23 height 11
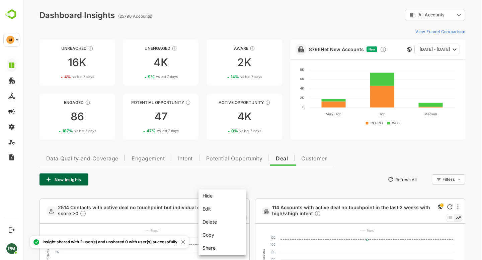
click at [350, 174] on div at bounding box center [252, 130] width 458 height 260
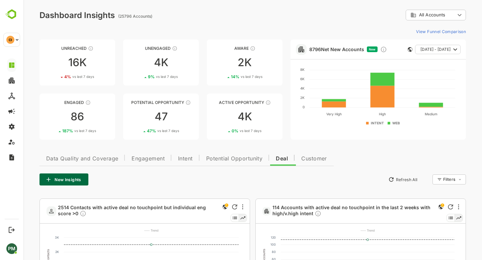
click at [186, 176] on div "New Insights Refresh All Filters ​" at bounding box center [252, 180] width 426 height 12
click at [166, 177] on div "New Insights Refresh All Filters ​" at bounding box center [252, 180] width 426 height 12
click at [151, 163] on button "Engagement" at bounding box center [148, 158] width 46 height 16
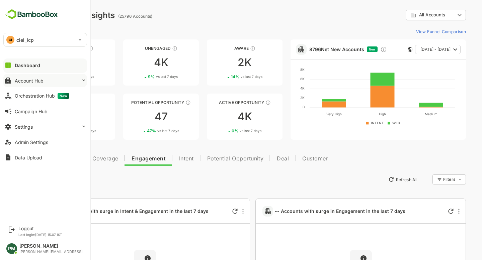
click at [35, 79] on div "Account Hub" at bounding box center [29, 81] width 29 height 6
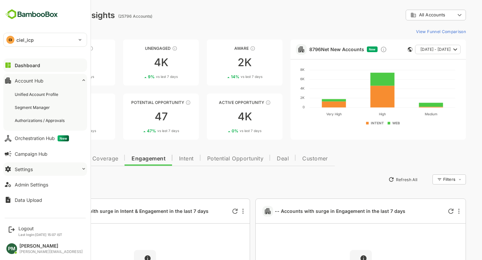
click at [39, 169] on button "Settings" at bounding box center [45, 169] width 84 height 13
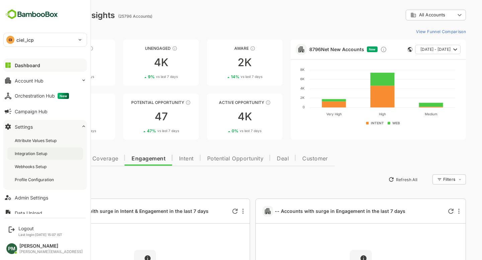
click at [46, 155] on div "Integration Setup" at bounding box center [32, 154] width 34 height 6
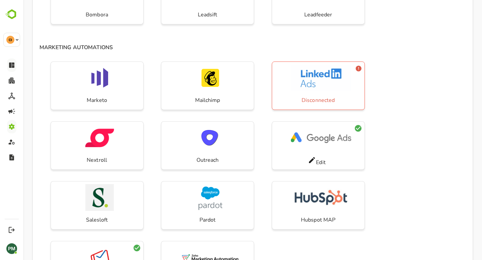
scroll to position [194, 0]
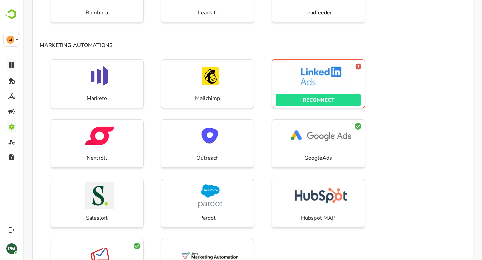
click at [314, 102] on p "RECONNECT" at bounding box center [318, 100] width 32 height 9
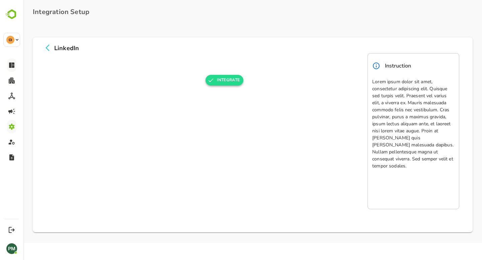
click at [228, 81] on button "INTEGRATE" at bounding box center [224, 80] width 38 height 11
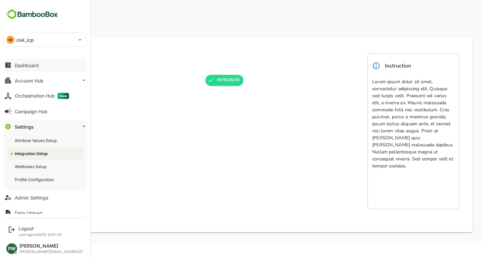
click at [54, 67] on button "Dashboard" at bounding box center [45, 65] width 84 height 13
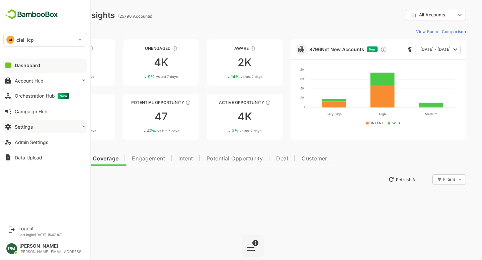
click at [45, 128] on button "Settings" at bounding box center [45, 126] width 84 height 13
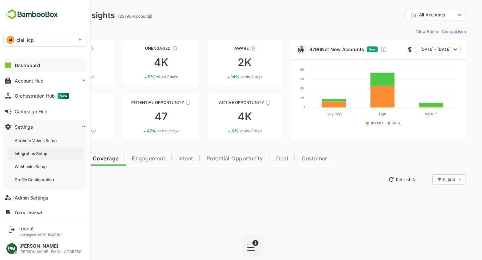
click at [55, 153] on div "Integration Setup" at bounding box center [45, 153] width 76 height 12
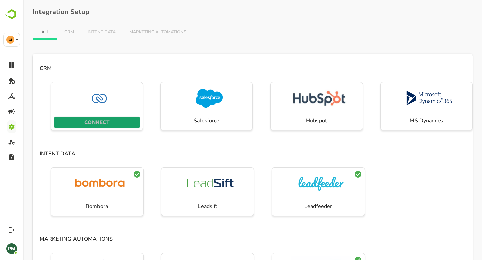
click at [99, 122] on p "CONNECT" at bounding box center [96, 122] width 25 height 9
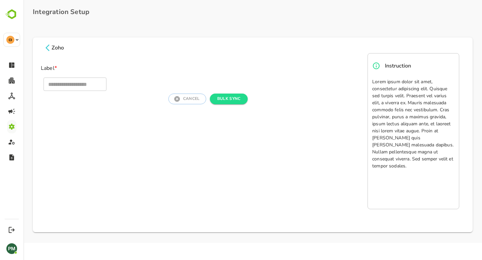
click at [49, 50] on icon at bounding box center [47, 48] width 8 height 8
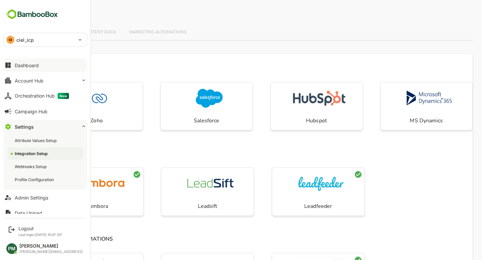
click at [42, 65] on button "Dashboard" at bounding box center [45, 65] width 84 height 13
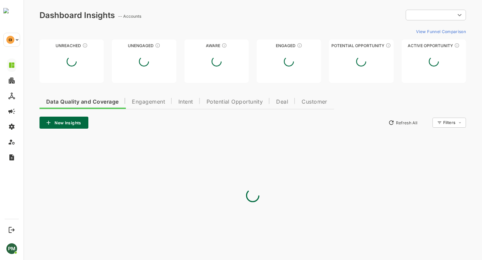
type input "**********"
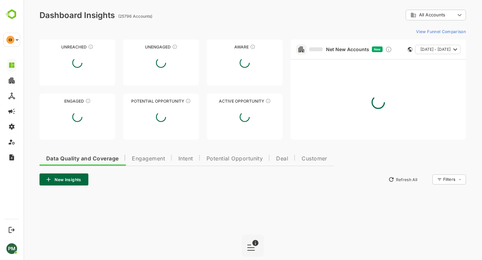
click at [122, 15] on ag "(25796 Accounts)" at bounding box center [136, 16] width 36 height 5
click at [192, 20] on div "**********" at bounding box center [252, 15] width 426 height 11
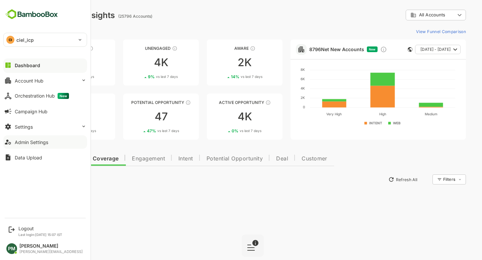
click at [39, 144] on div "Admin Settings" at bounding box center [31, 142] width 33 height 6
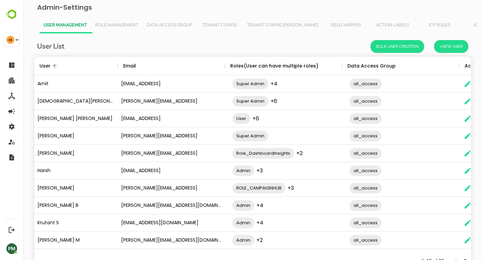
scroll to position [196, 437]
click at [455, 42] on button "+New User" at bounding box center [451, 46] width 34 height 13
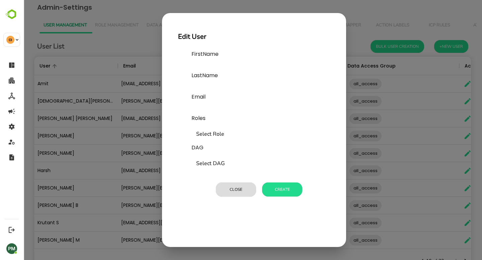
click at [210, 62] on input "text" at bounding box center [241, 66] width 100 height 11
type input "******"
click at [202, 72] on input "text" at bounding box center [241, 66] width 100 height 11
type input "**********"
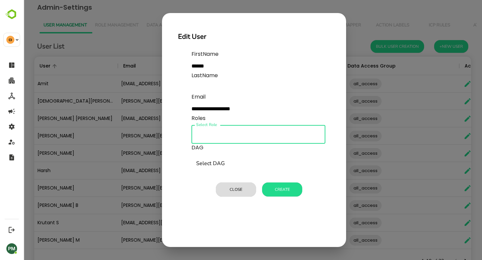
type input "*"
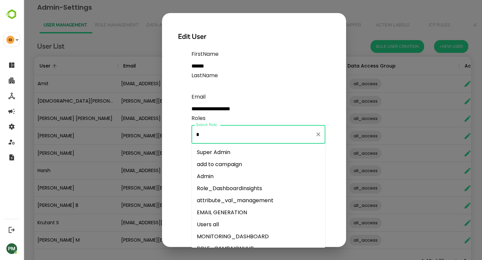
click at [228, 156] on li "Super Admin" at bounding box center [258, 152] width 134 height 12
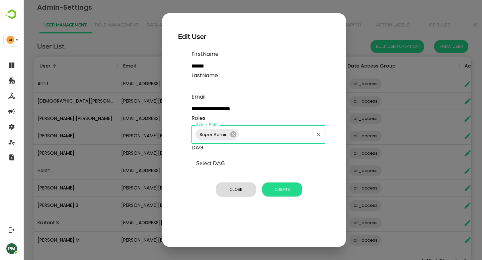
click at [212, 168] on input "Select DAG" at bounding box center [258, 164] width 128 height 13
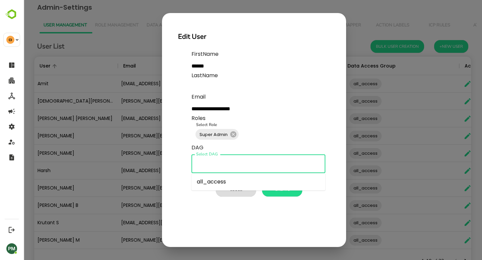
click at [213, 182] on li "all_access" at bounding box center [258, 182] width 134 height 12
type input "**********"
click at [279, 195] on button "Create" at bounding box center [282, 190] width 40 height 14
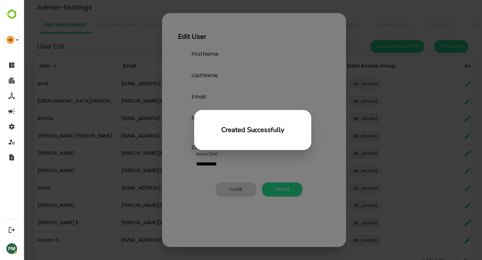
click at [239, 170] on div "Created Successfully" at bounding box center [252, 130] width 458 height 260
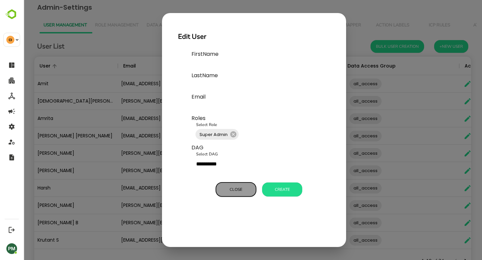
click at [233, 191] on button "Close" at bounding box center [236, 190] width 40 height 14
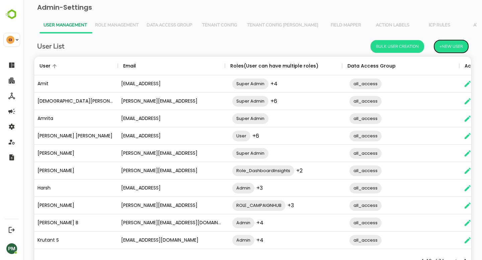
scroll to position [27, 0]
